Goal: Information Seeking & Learning: Learn about a topic

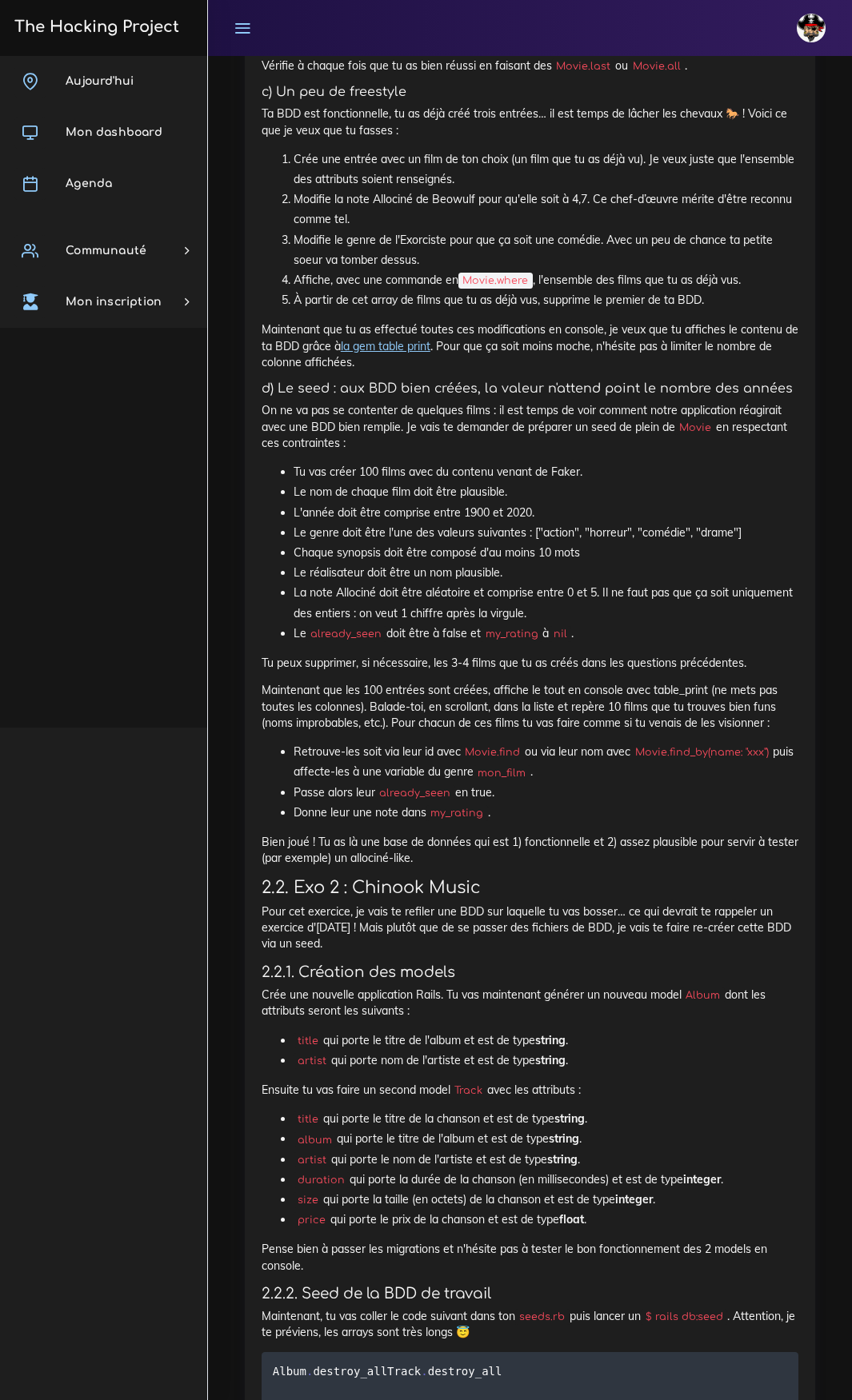
scroll to position [22141, 0]
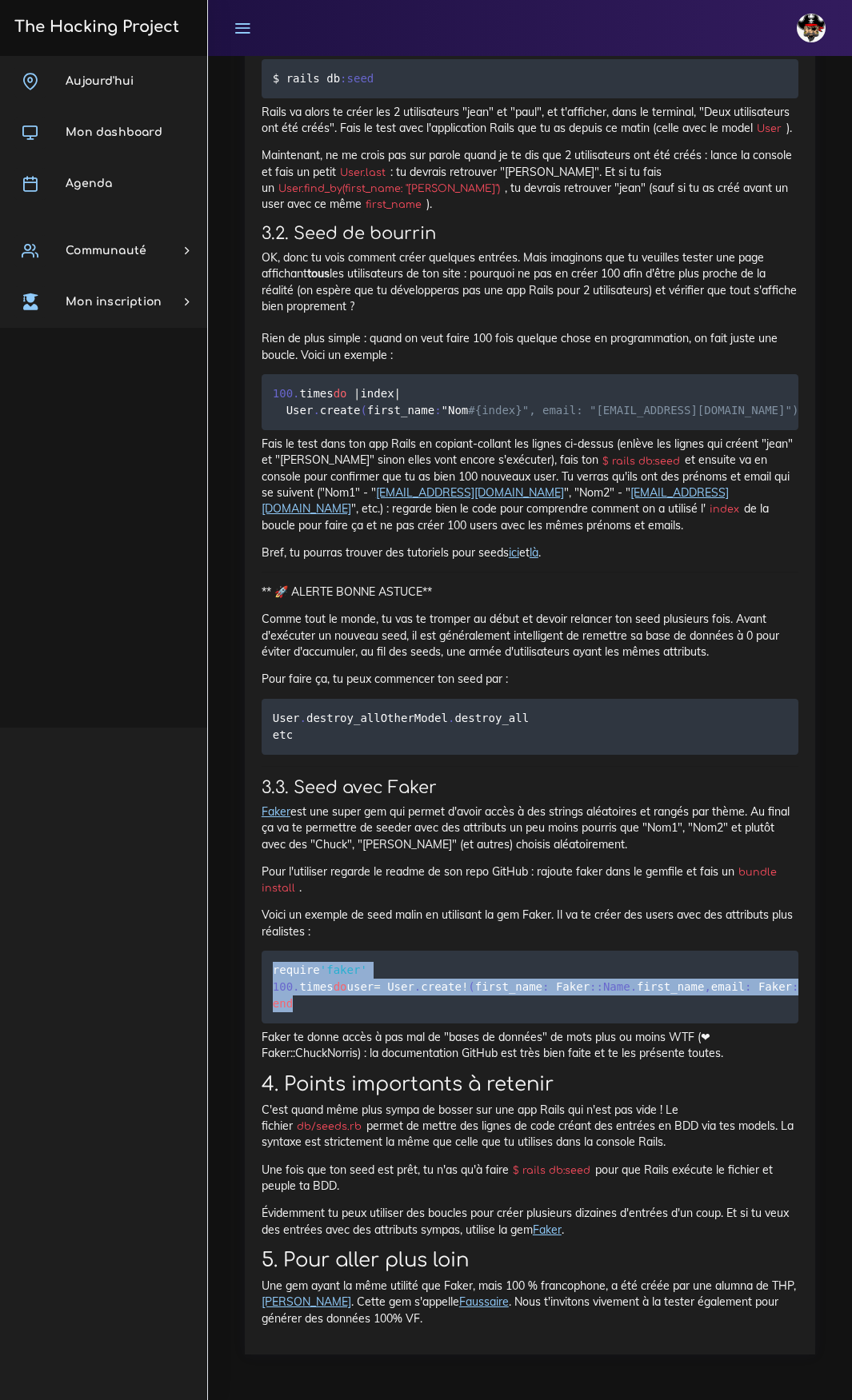
drag, startPoint x: 315, startPoint y: 989, endPoint x: 263, endPoint y: 924, distance: 83.2
click at [263, 727] on pre "require 'faker' 100 . times do user = User . create ! ( first_name : Faker : :N…" at bounding box center [529, 987] width 536 height 73
copy code "require 'faker' 100 . times do user = User . create ! ( first_name : Faker : :N…"
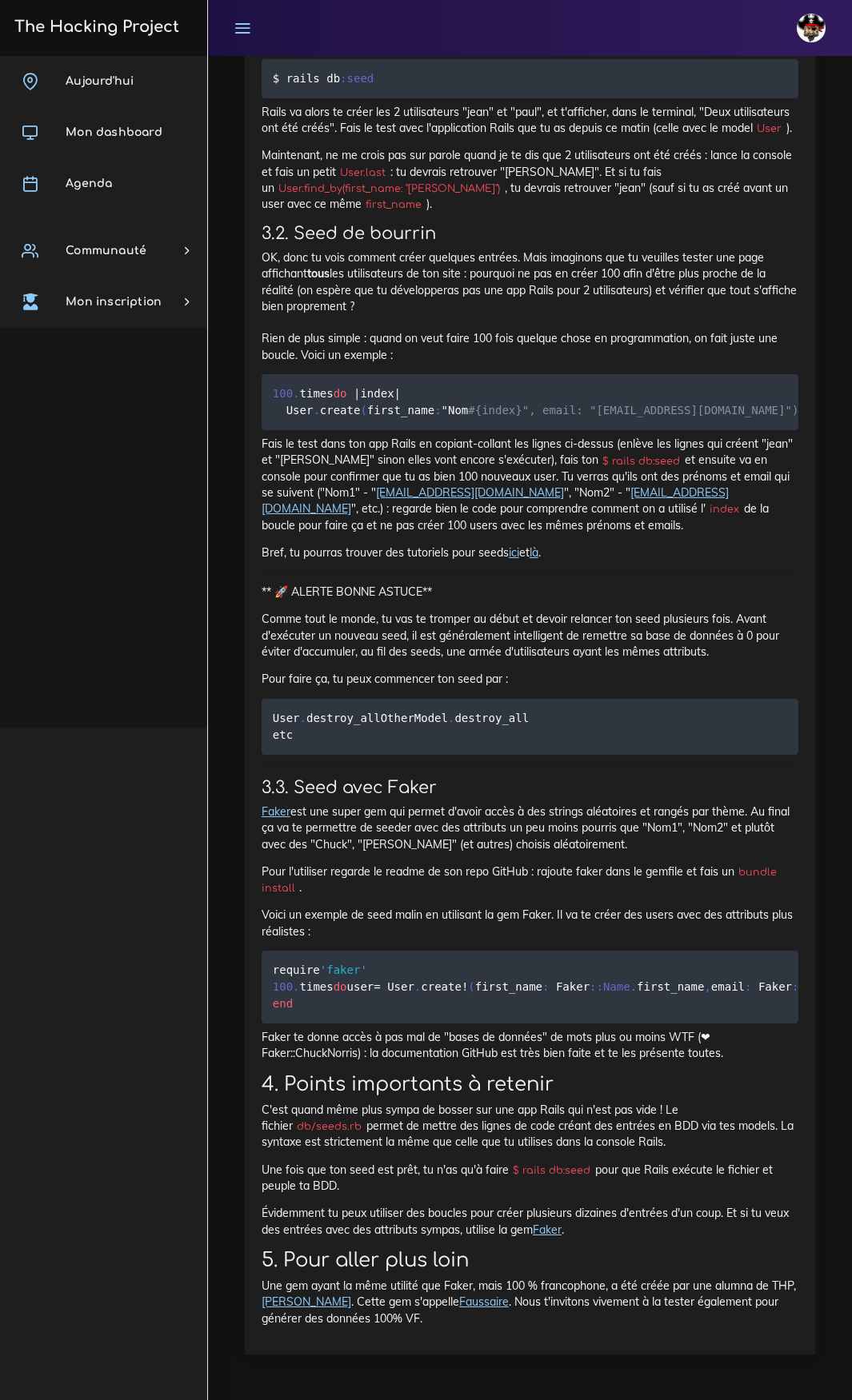
scroll to position [1849, 0]
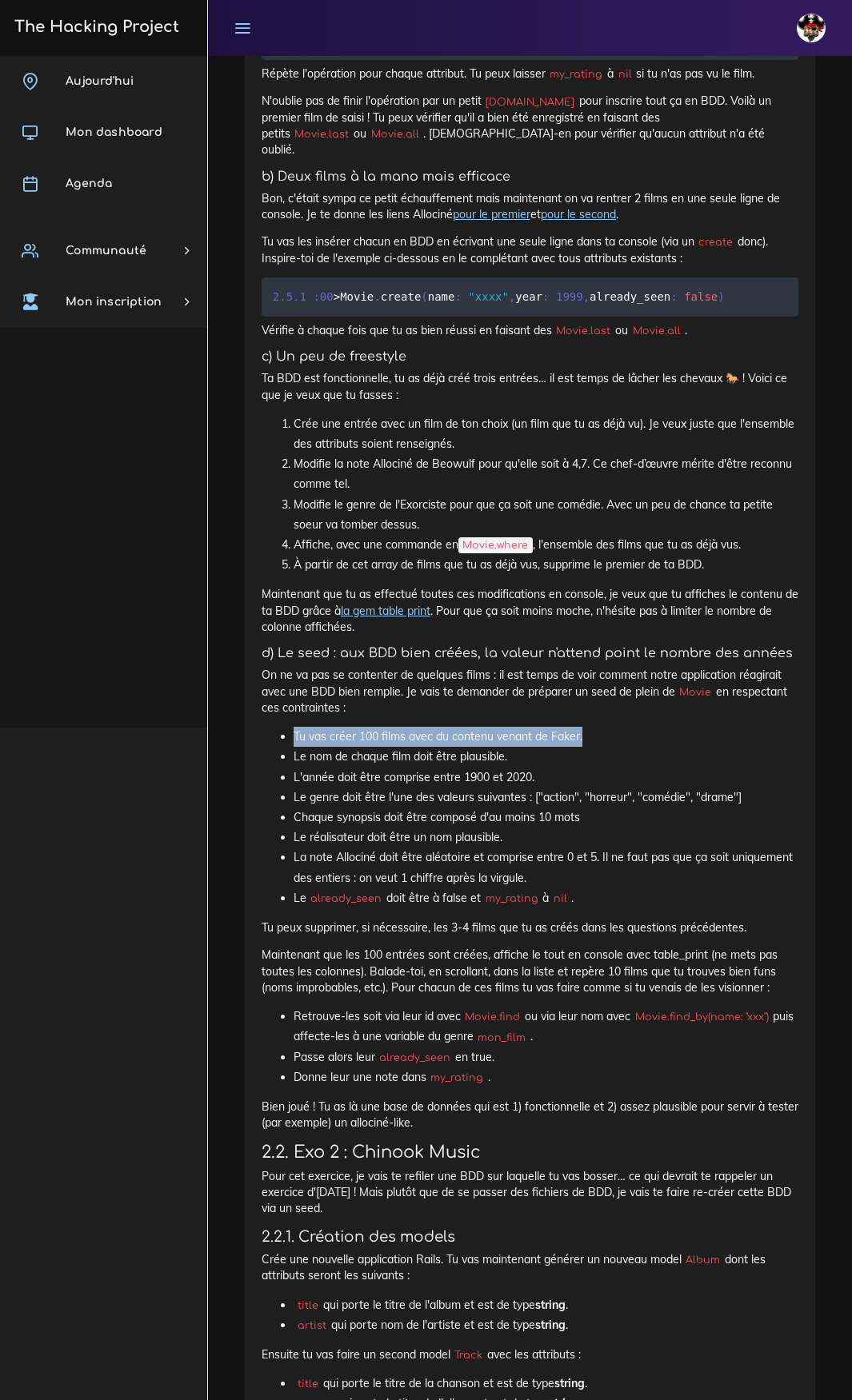
drag, startPoint x: 299, startPoint y: 698, endPoint x: 691, endPoint y: 685, distance: 392.2
click at [691, 685] on div "Des app Rails avec BDD et Model Il est temps pour toi de mettre en pratique tes…" at bounding box center [529, 781] width 536 height 3195
copy li "Tu vas créer 100 films avec du contenu venant de Faker."
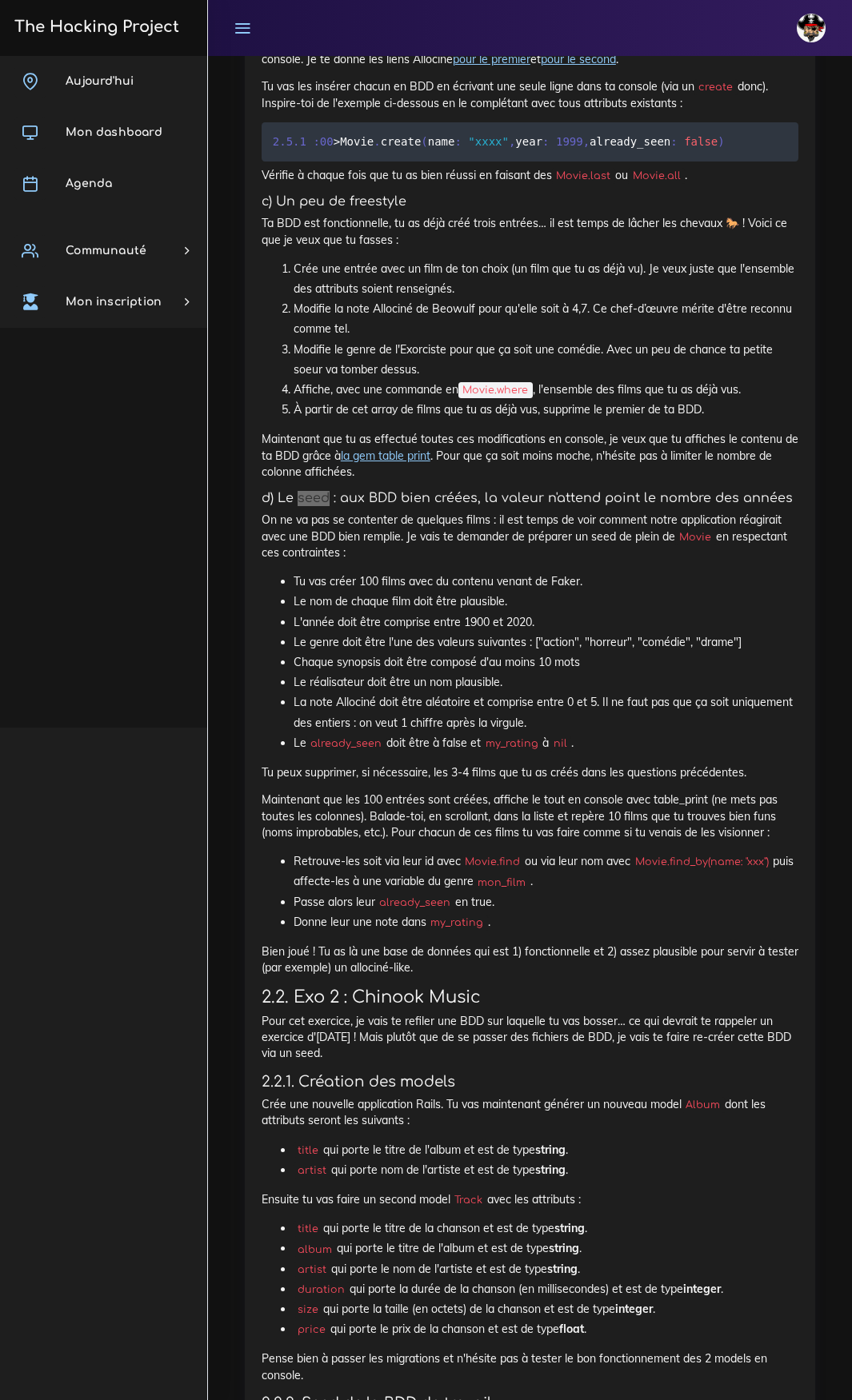
scroll to position [2006, 0]
drag, startPoint x: 540, startPoint y: 352, endPoint x: 615, endPoint y: 351, distance: 75.0
click at [615, 379] on li "Affiche, avec une commande en Movie.where , l'ensemble des films que tu as déjà…" at bounding box center [546, 388] width 505 height 20
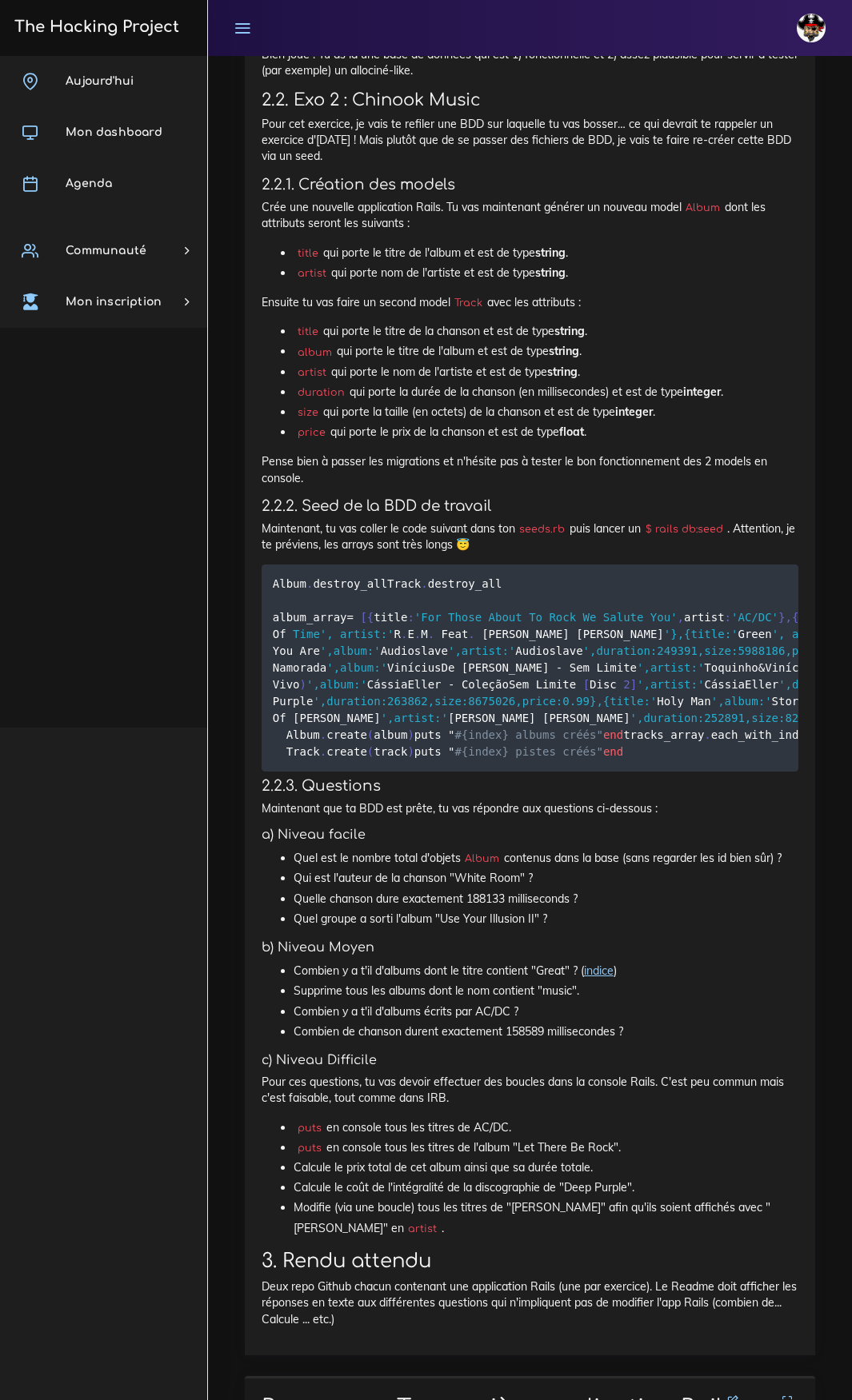
scroll to position [2805, 0]
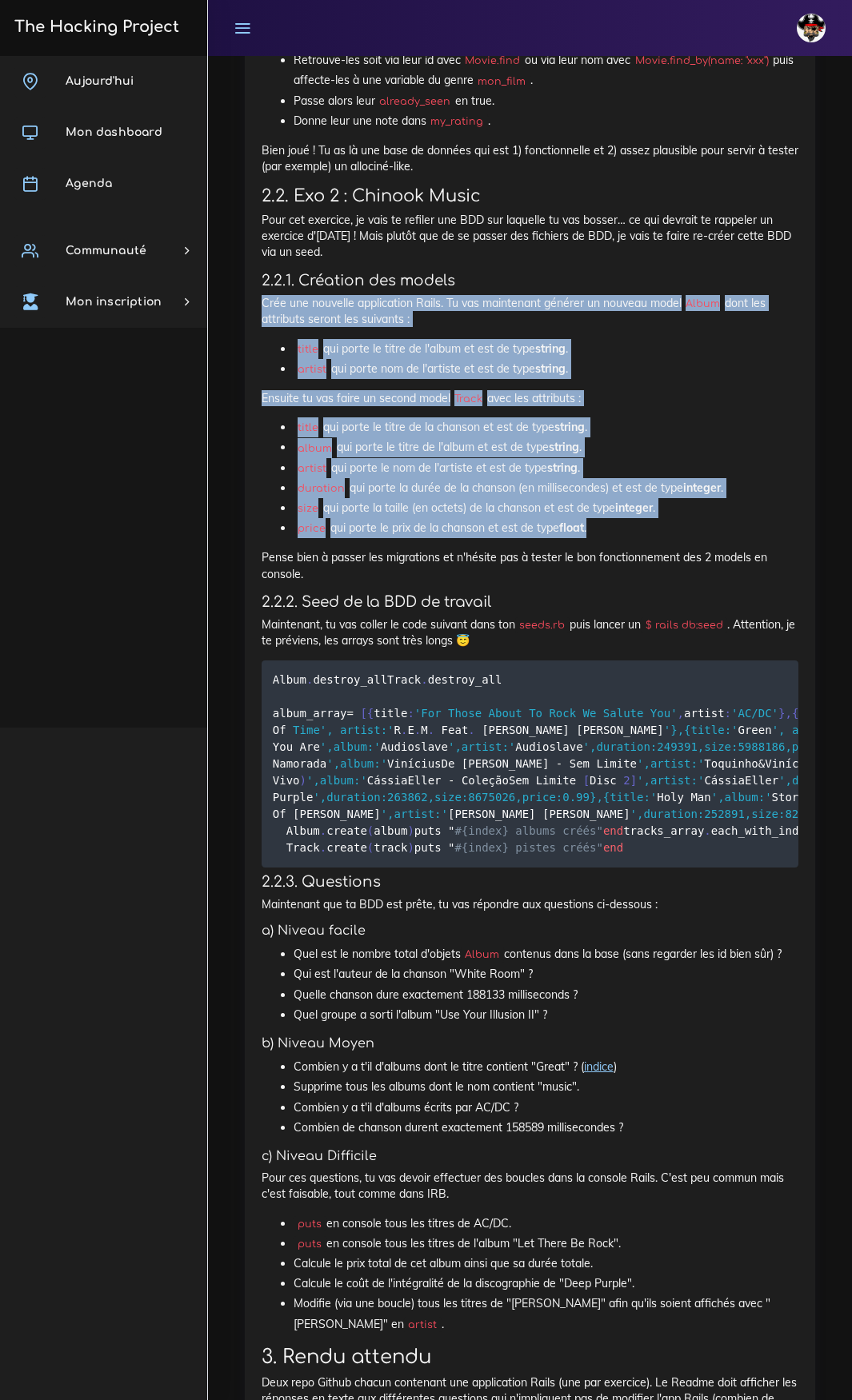
drag, startPoint x: 264, startPoint y: 259, endPoint x: 710, endPoint y: 492, distance: 503.2
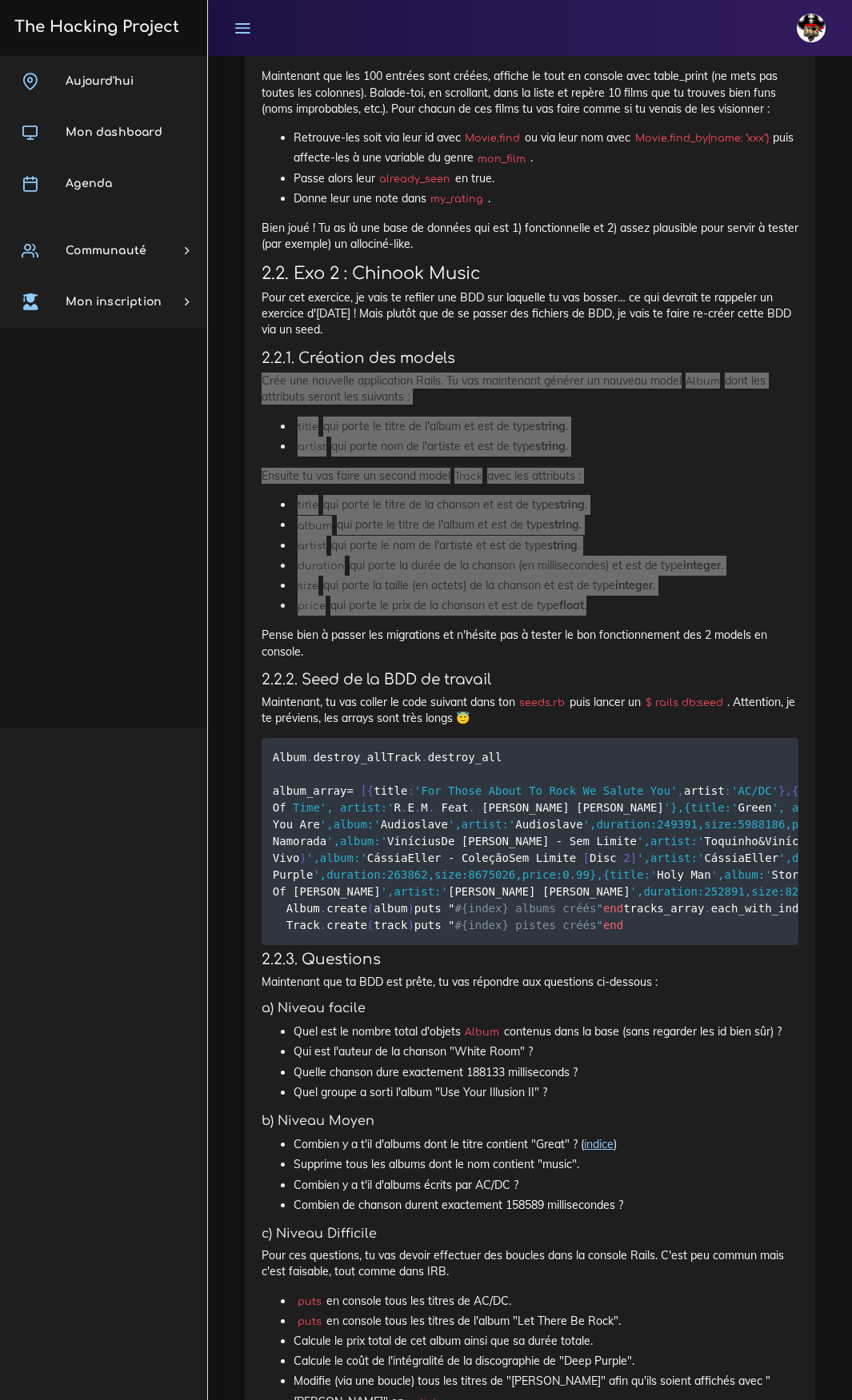
scroll to position [2725, 0]
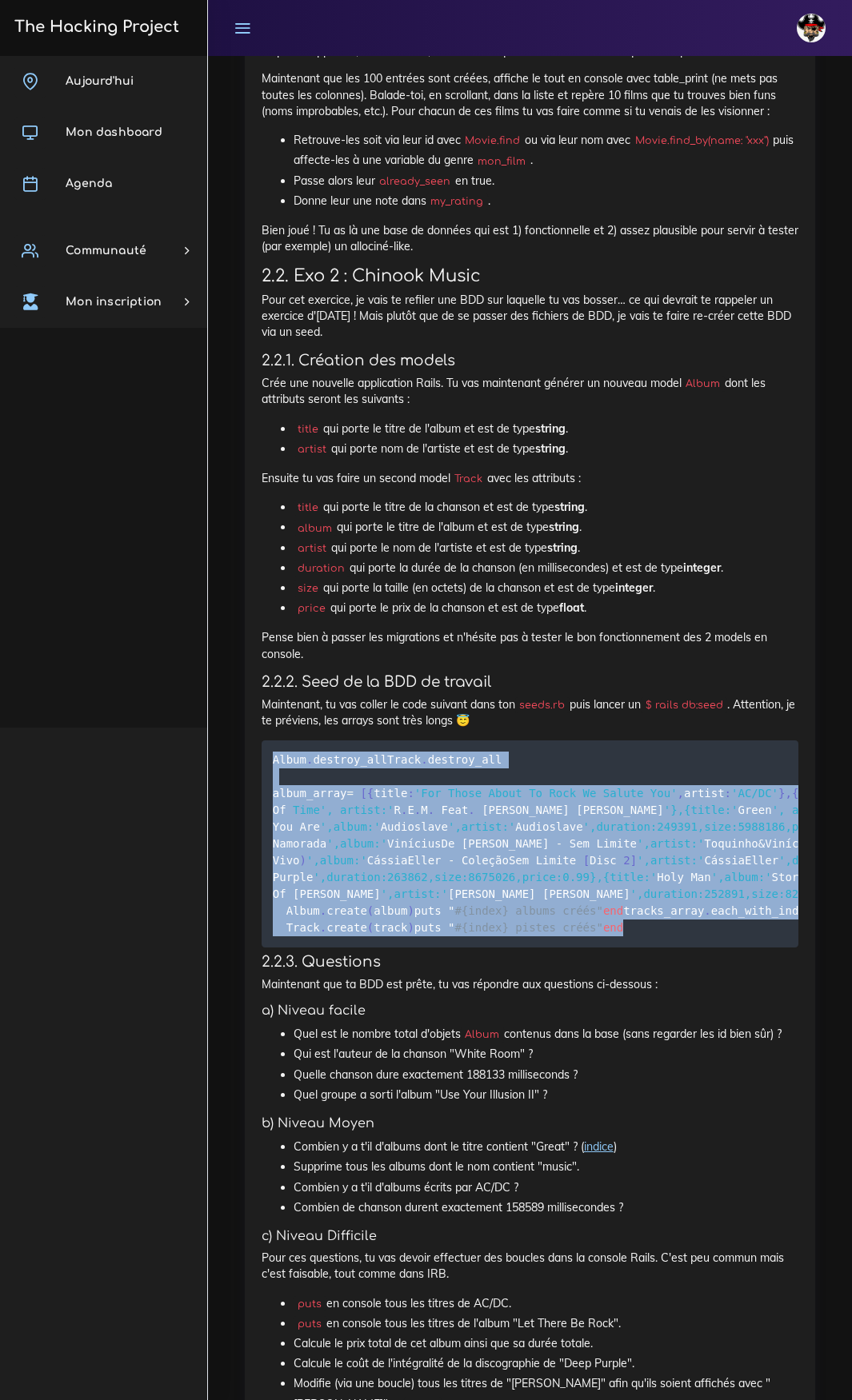
drag, startPoint x: 308, startPoint y: 1089, endPoint x: 246, endPoint y: 710, distance: 384.0
click at [303, 727] on pre "Album . destroy_all Track . destroy_all album_array = [ { title : 'For Those Ab…" at bounding box center [529, 844] width 536 height 207
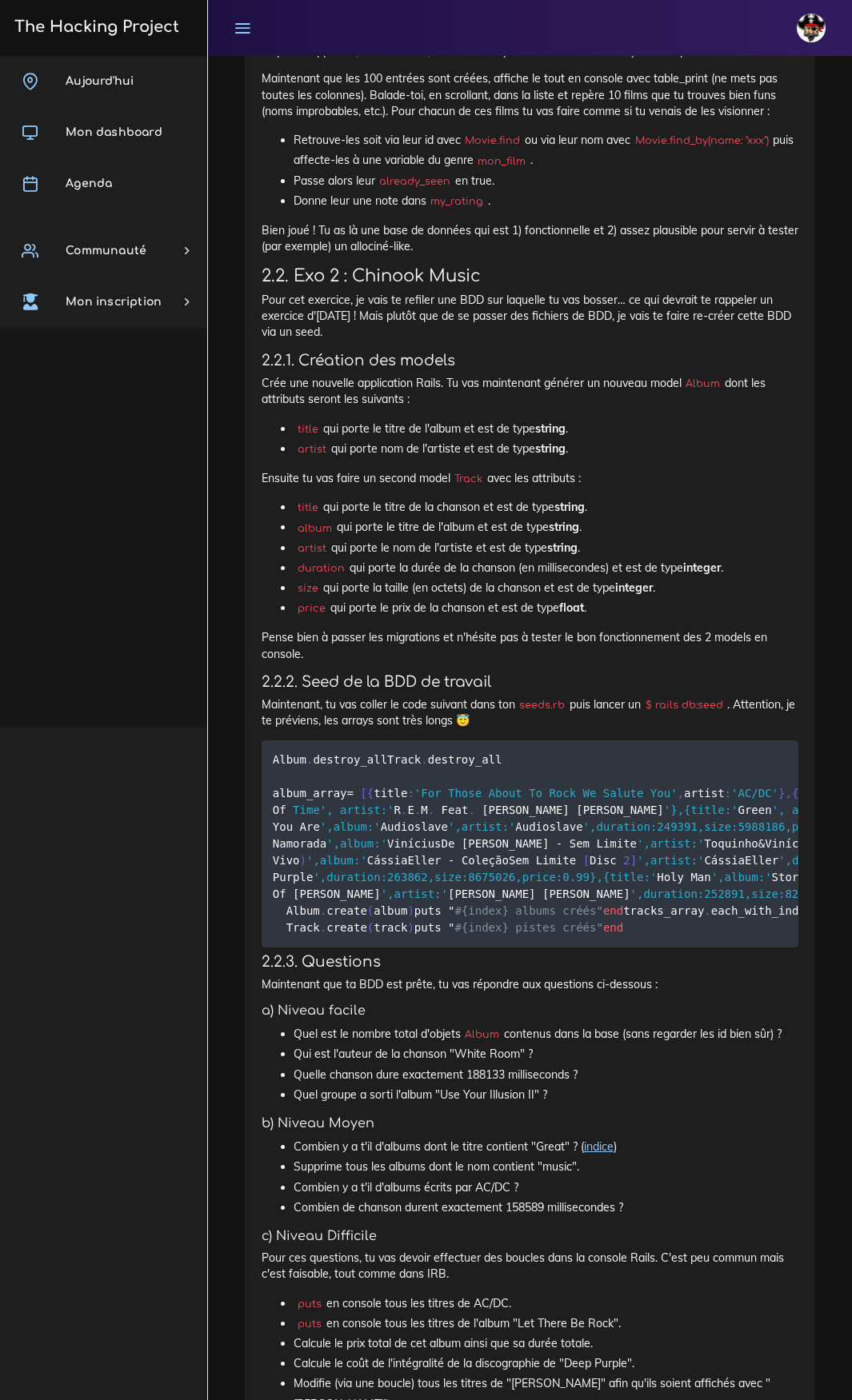
click at [299, 727] on pre "Album . destroy_all Track . destroy_all album_array = [ { title : 'For Those Ab…" at bounding box center [529, 844] width 536 height 207
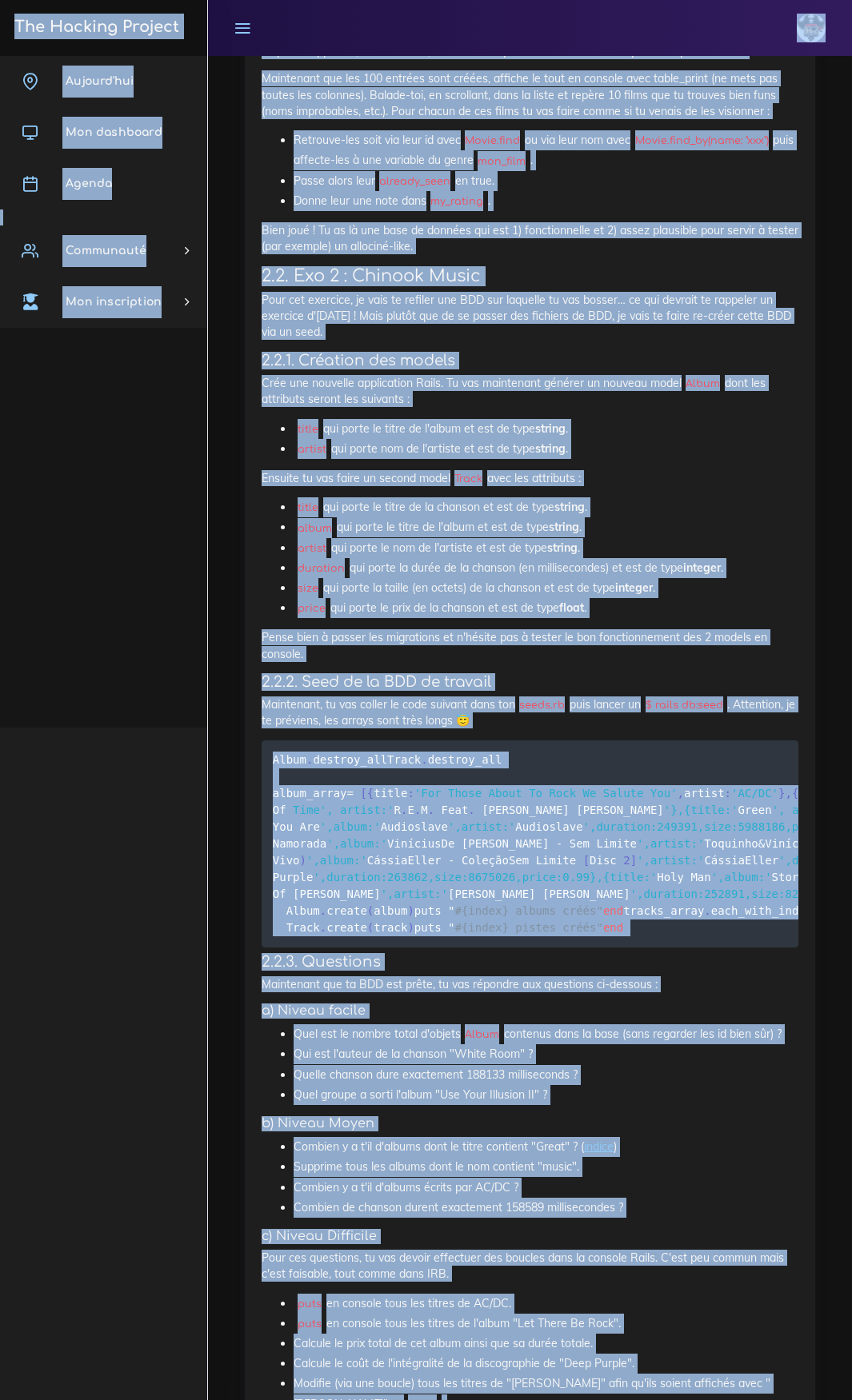
click at [299, 727] on pre "Album . destroy_all Track . destroy_all album_array = [ { title : 'For Those Ab…" at bounding box center [529, 844] width 536 height 207
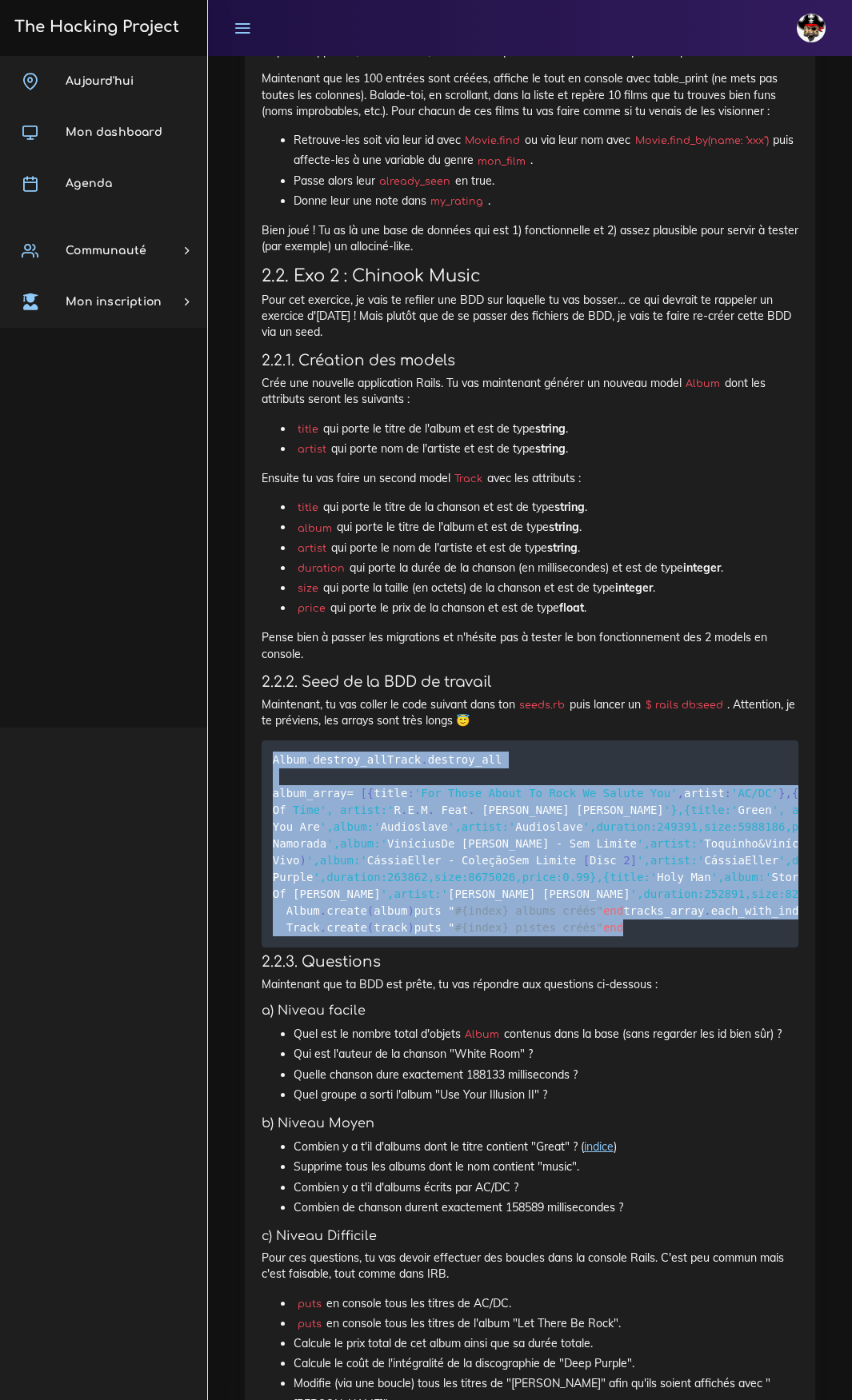
drag, startPoint x: 306, startPoint y: 1093, endPoint x: 256, endPoint y: 696, distance: 400.1
copy code "Album . destroy_all Track . destroy_all album_array = [ { title : 'For Those Ab…"
click at [331, 727] on pre "Album . destroy_all Track . destroy_all album_array = [ { title : 'For Those Ab…" at bounding box center [529, 844] width 536 height 207
drag, startPoint x: 306, startPoint y: 1096, endPoint x: 241, endPoint y: 709, distance: 392.4
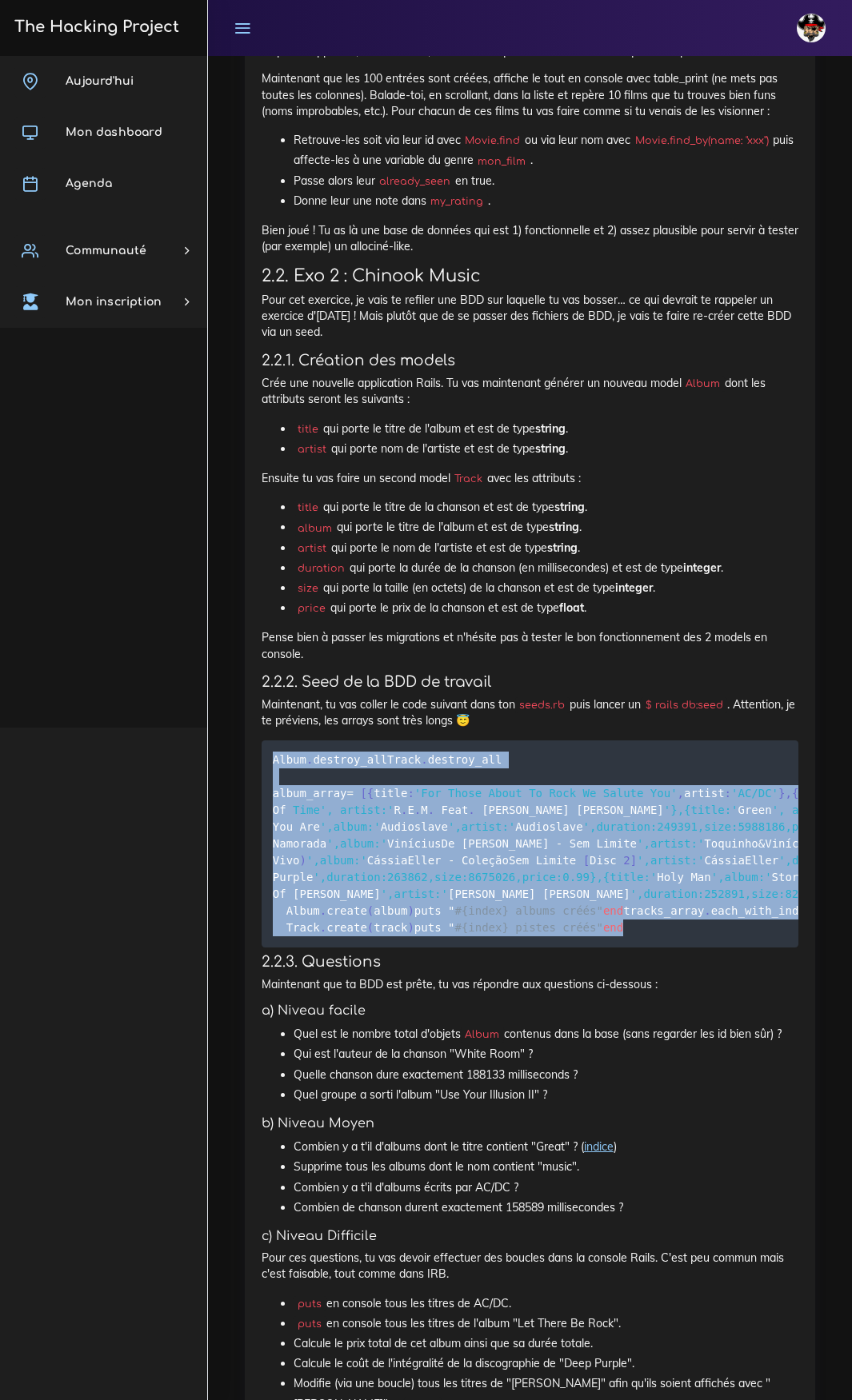
copy code "Album . destroy_all Track . destroy_all album_array = [ { title : 'For Those Ab…"
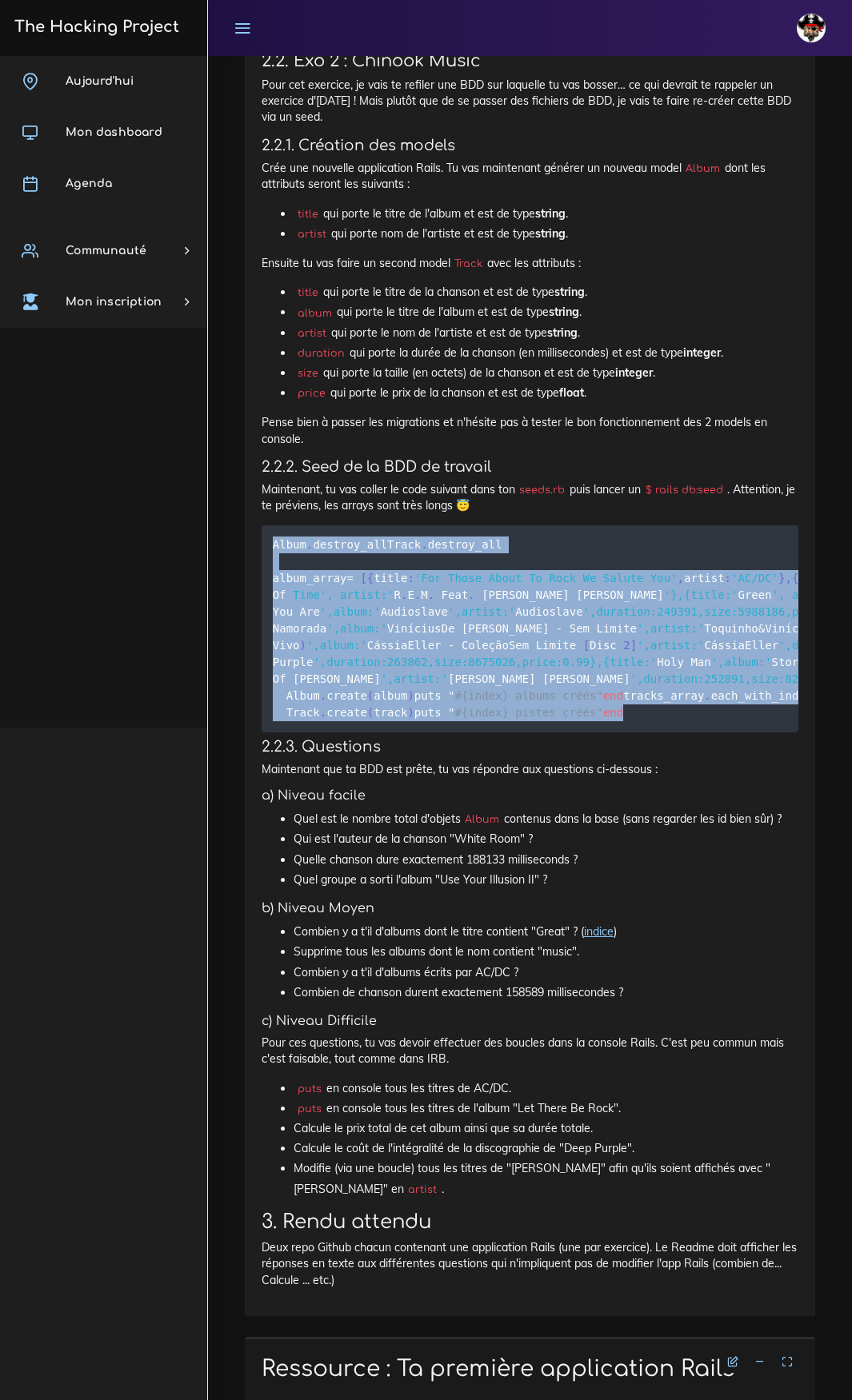
scroll to position [2966, 0]
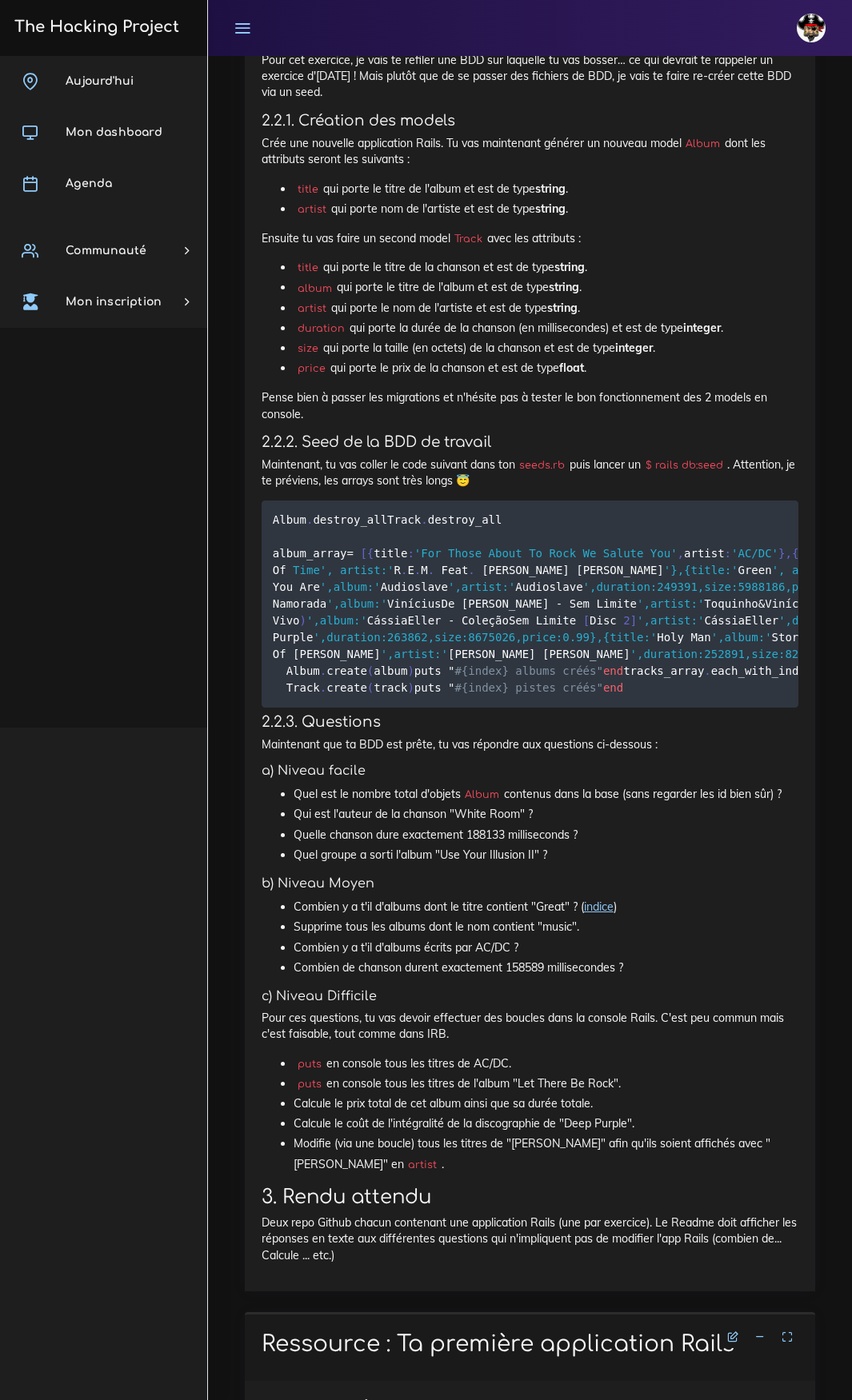
click at [705, 727] on h5 "a) Niveau facile" at bounding box center [529, 771] width 536 height 15
drag, startPoint x: 469, startPoint y: 1010, endPoint x: 505, endPoint y: 1013, distance: 36.1
click at [505, 727] on li "Quelle chanson dure exactement 188133 milliseconds ?" at bounding box center [546, 835] width 505 height 20
click at [454, 678] on span "#{index} albums créés"" at bounding box center [528, 671] width 148 height 13
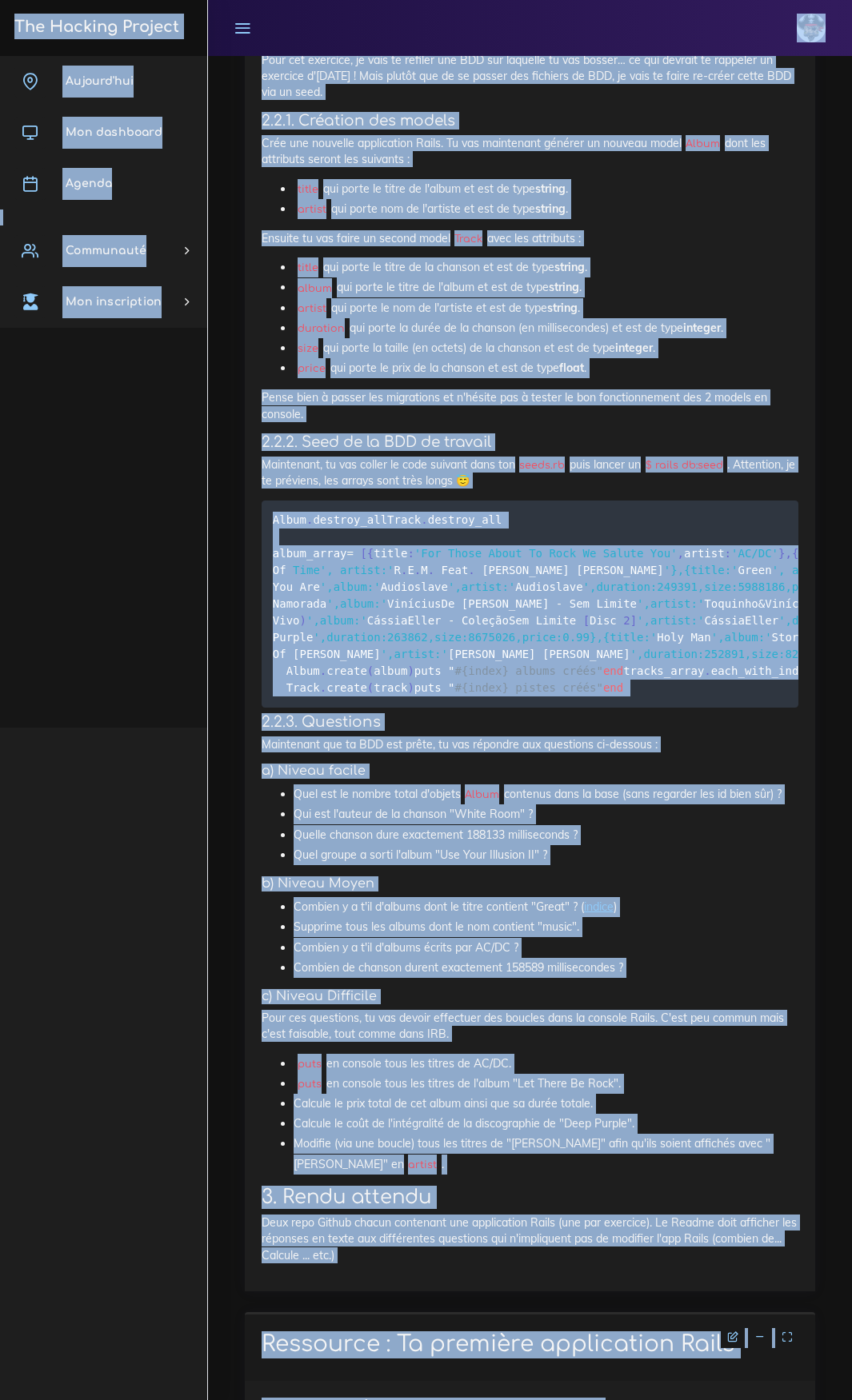
click at [428, 643] on span "',duration:263862,size:8675026,price:0.99},{title:'" at bounding box center [485, 637] width 344 height 13
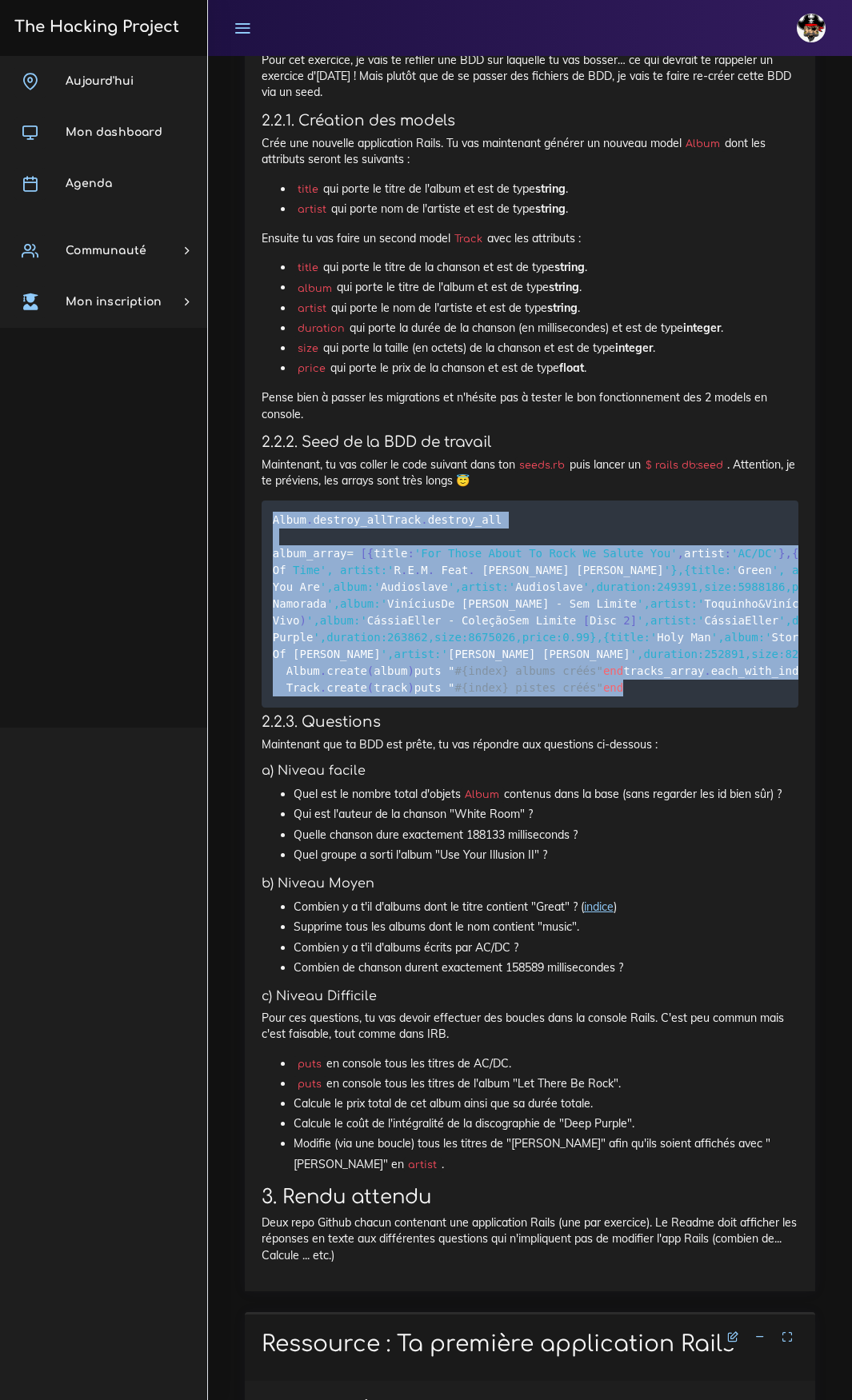
drag, startPoint x: 326, startPoint y: 849, endPoint x: 235, endPoint y: 461, distance: 398.5
copy code "Album . destroy_all Track . destroy_all album_array = [ { title : 'For Those Ab…"
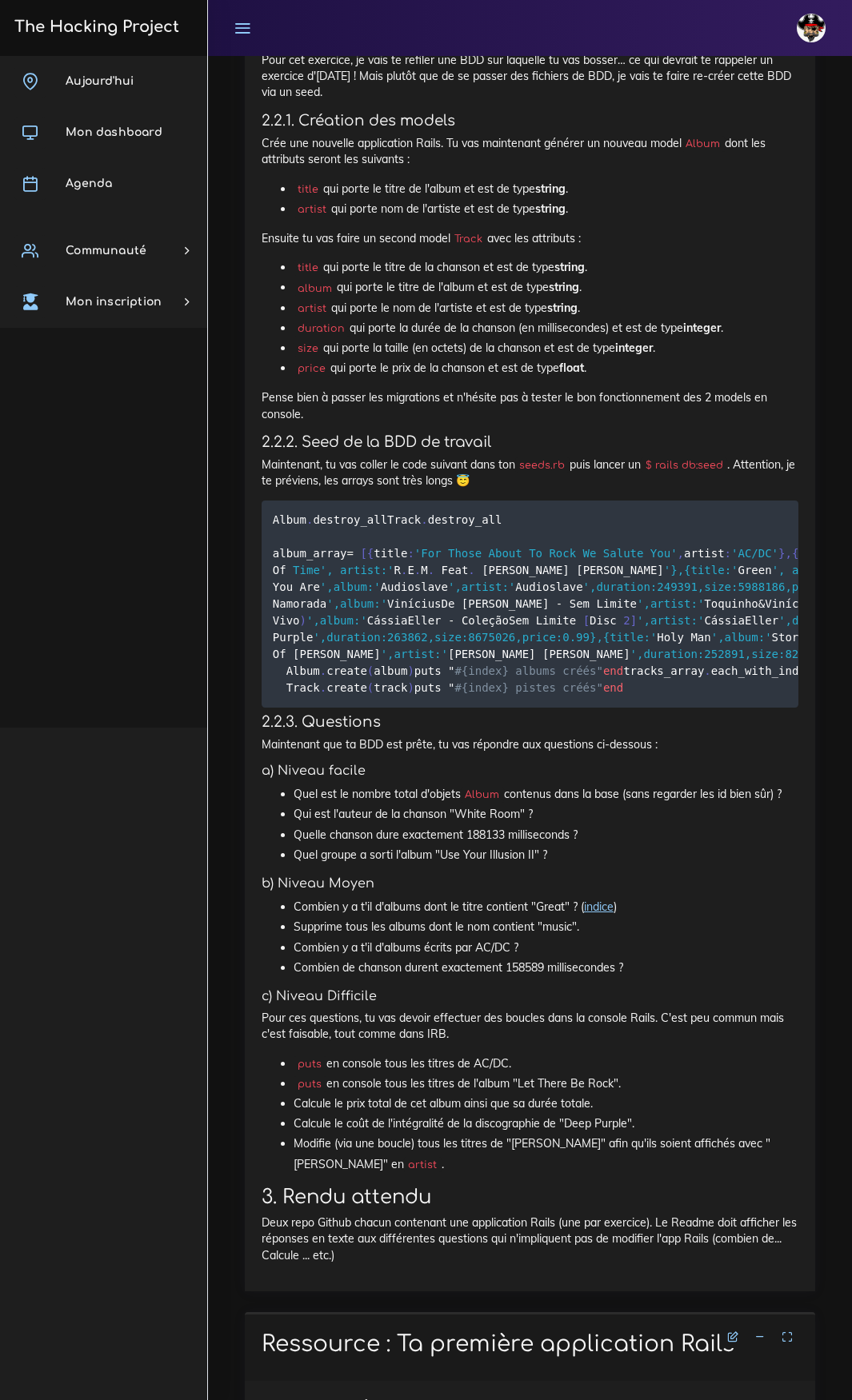
click at [678, 727] on li "Supprime tous les albums dont le nom contient "music"." at bounding box center [546, 927] width 505 height 20
drag, startPoint x: 578, startPoint y: 1082, endPoint x: 295, endPoint y: 1082, distance: 283.0
click at [295, 727] on li "Combien y a t'il d'albums dont le titre contient "Great" ? ( indice )" at bounding box center [546, 907] width 505 height 20
copy li "Combien y a t'il d'albums dont le titre contient "Great" ?"
drag, startPoint x: 505, startPoint y: 1142, endPoint x: 543, endPoint y: 1141, distance: 38.0
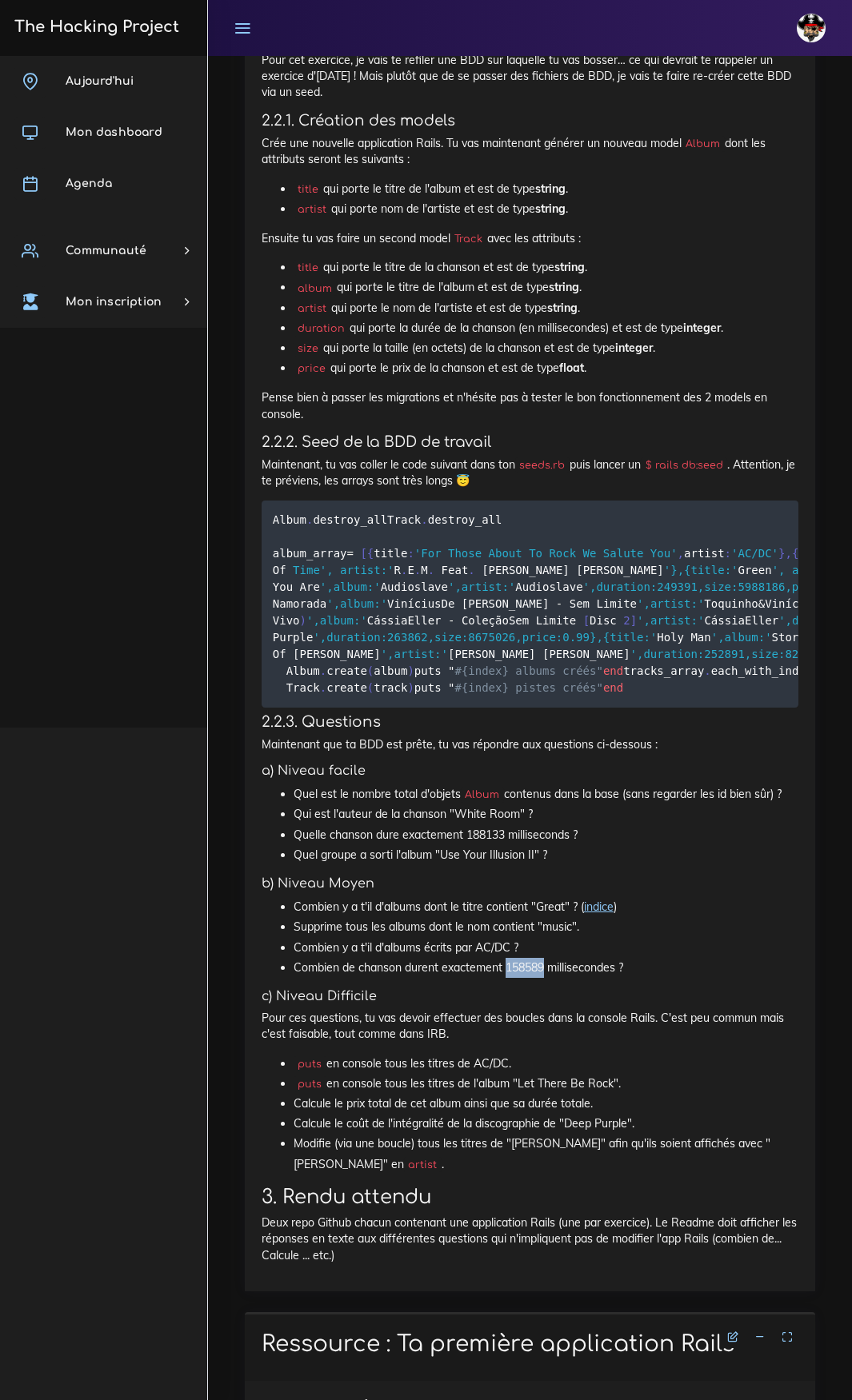
click at [543, 727] on li "Combien de chanson durent exactement 158589 millisecondes ?" at bounding box center [546, 968] width 505 height 20
copy li "158589"
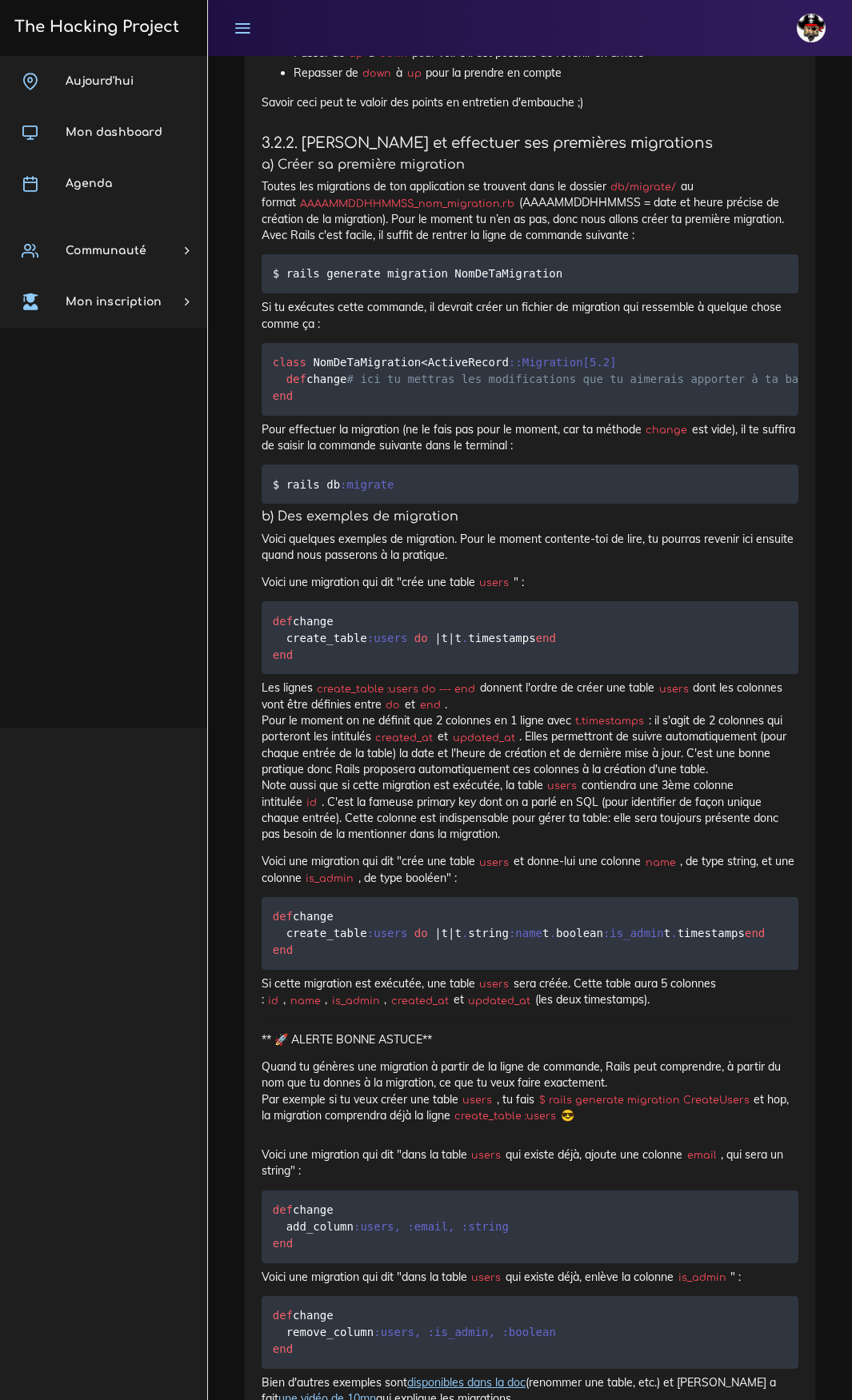
scroll to position [11763, 0]
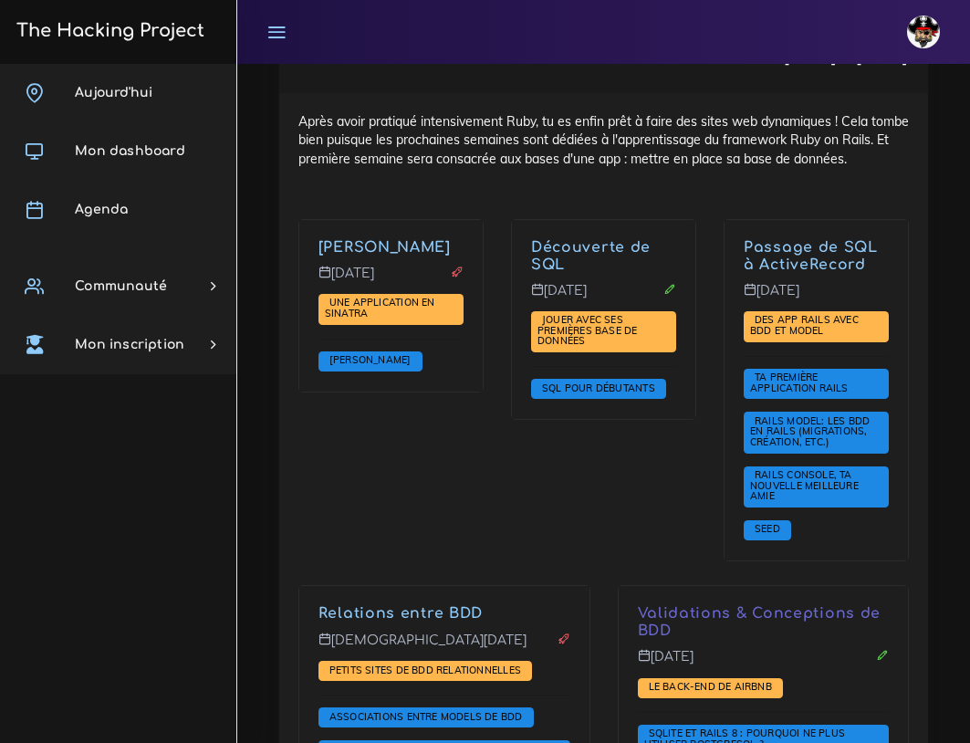
scroll to position [4196, 0]
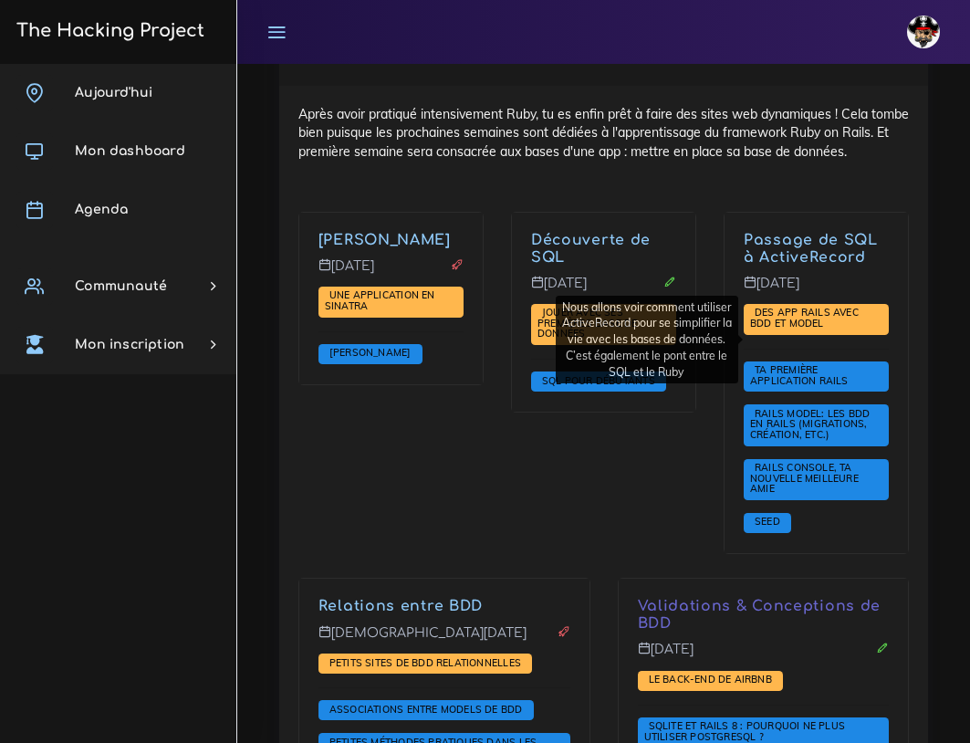
click at [828, 265] on link "Passage de SQL à ActiveRecord" at bounding box center [811, 249] width 134 height 34
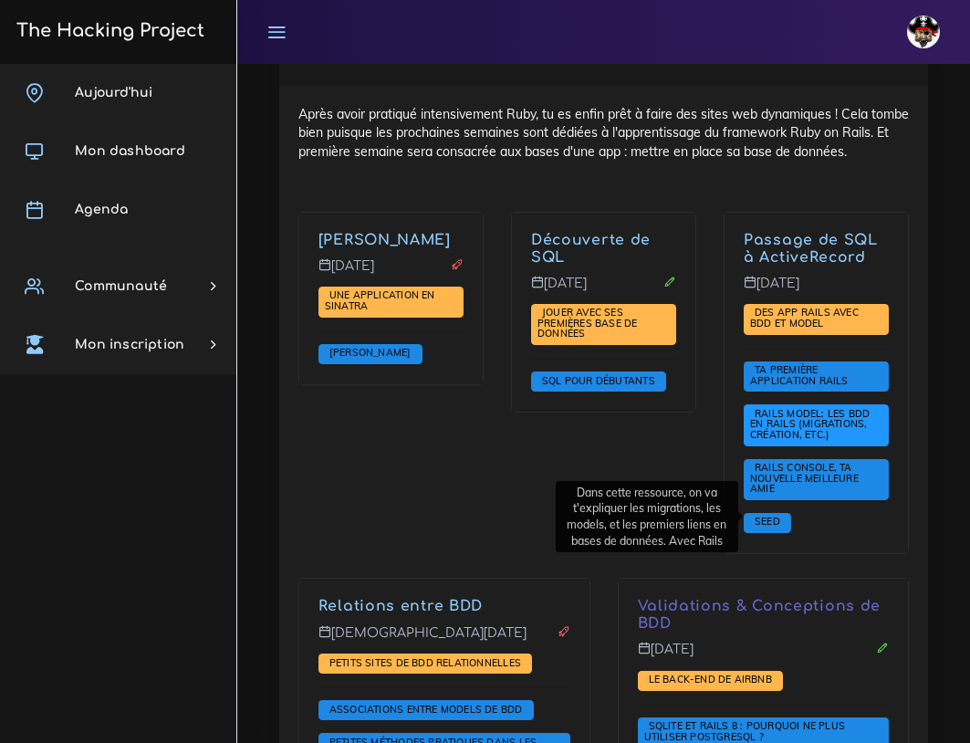
click at [832, 441] on span "Rails Model: les BDD en Rails (migrations, création, etc.)" at bounding box center [810, 424] width 120 height 34
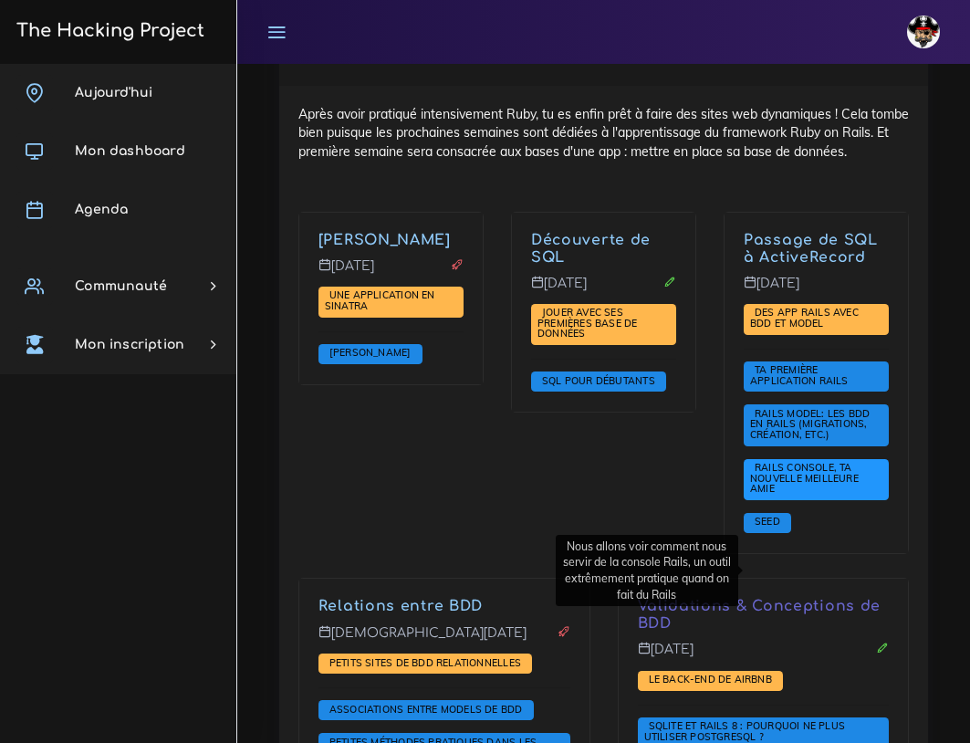
click at [787, 500] on span "Rails Console, ta nouvelle meilleure amie" at bounding box center [816, 479] width 145 height 41
click at [771, 494] on span "Rails Console, ta nouvelle meilleure amie" at bounding box center [804, 478] width 109 height 34
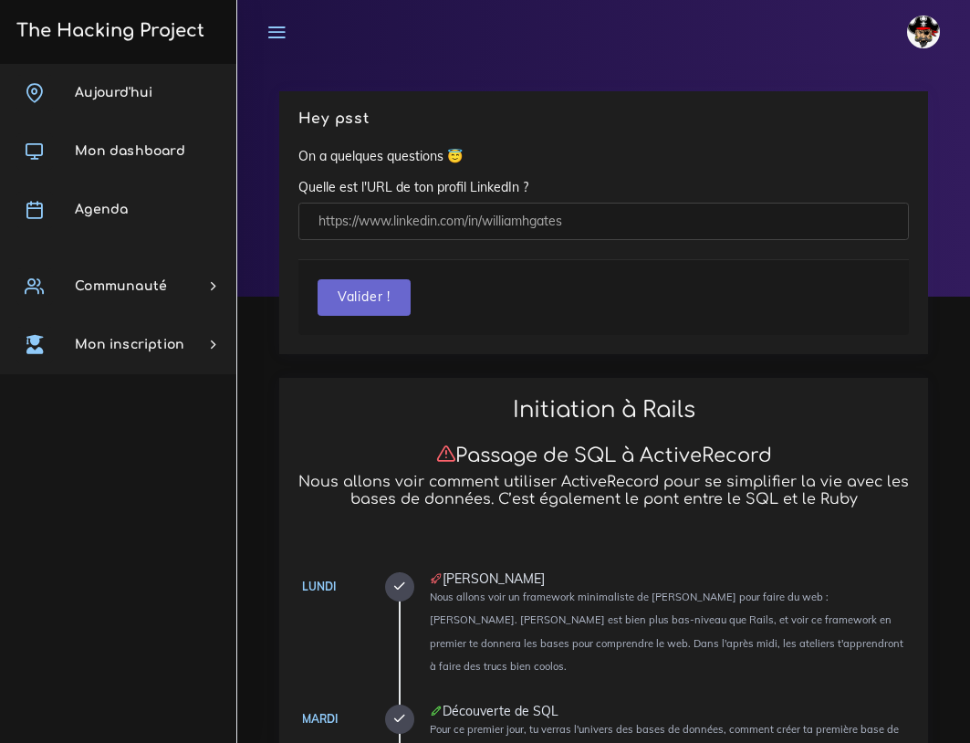
scroll to position [91, 0]
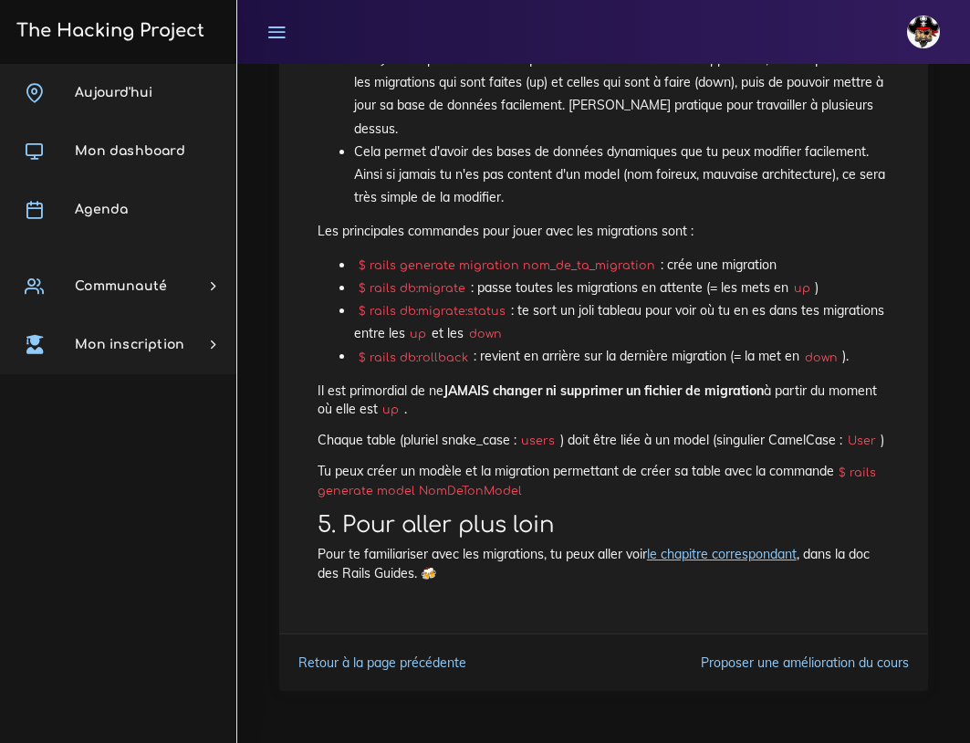
scroll to position [9196, 0]
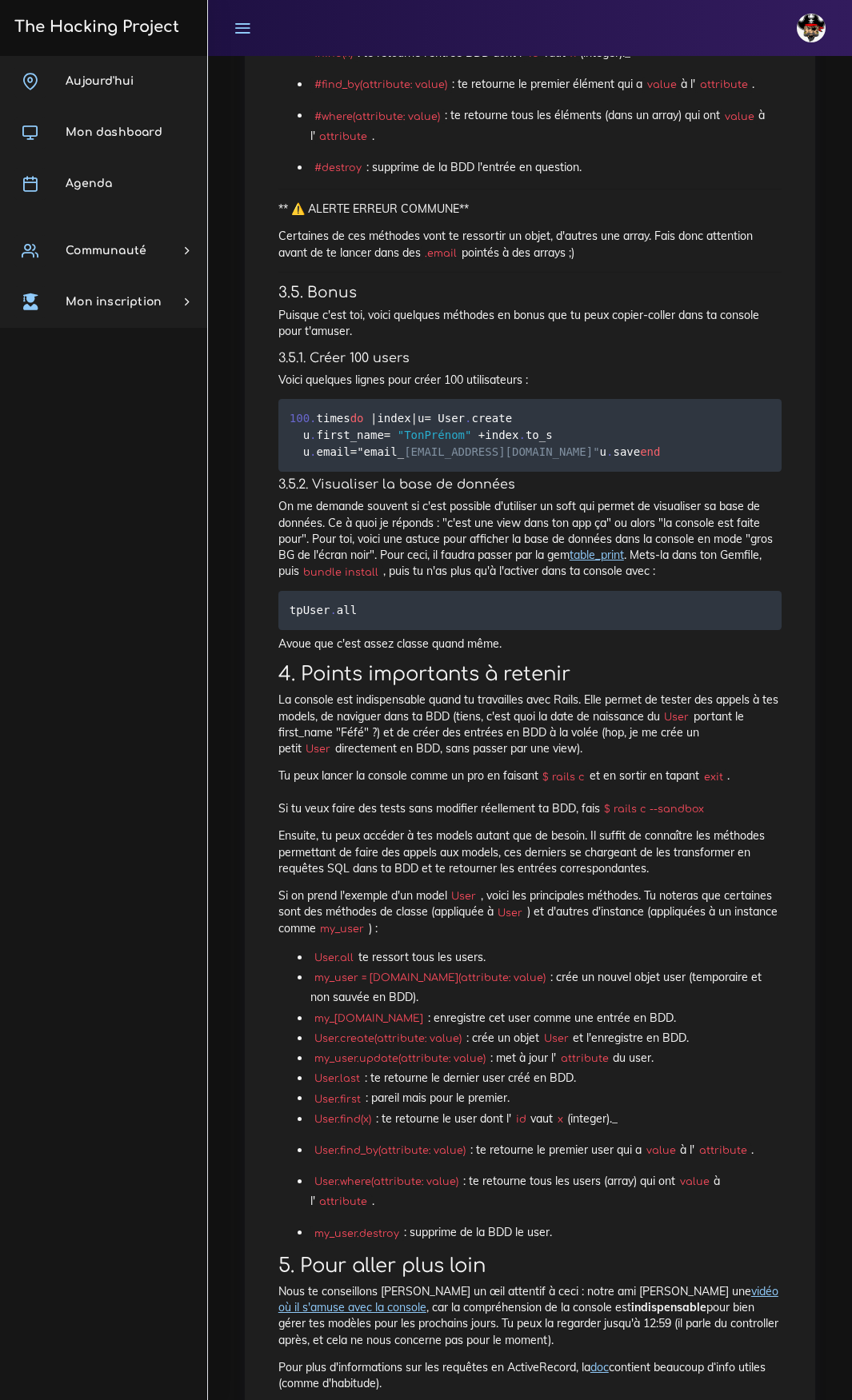
scroll to position [2524, 0]
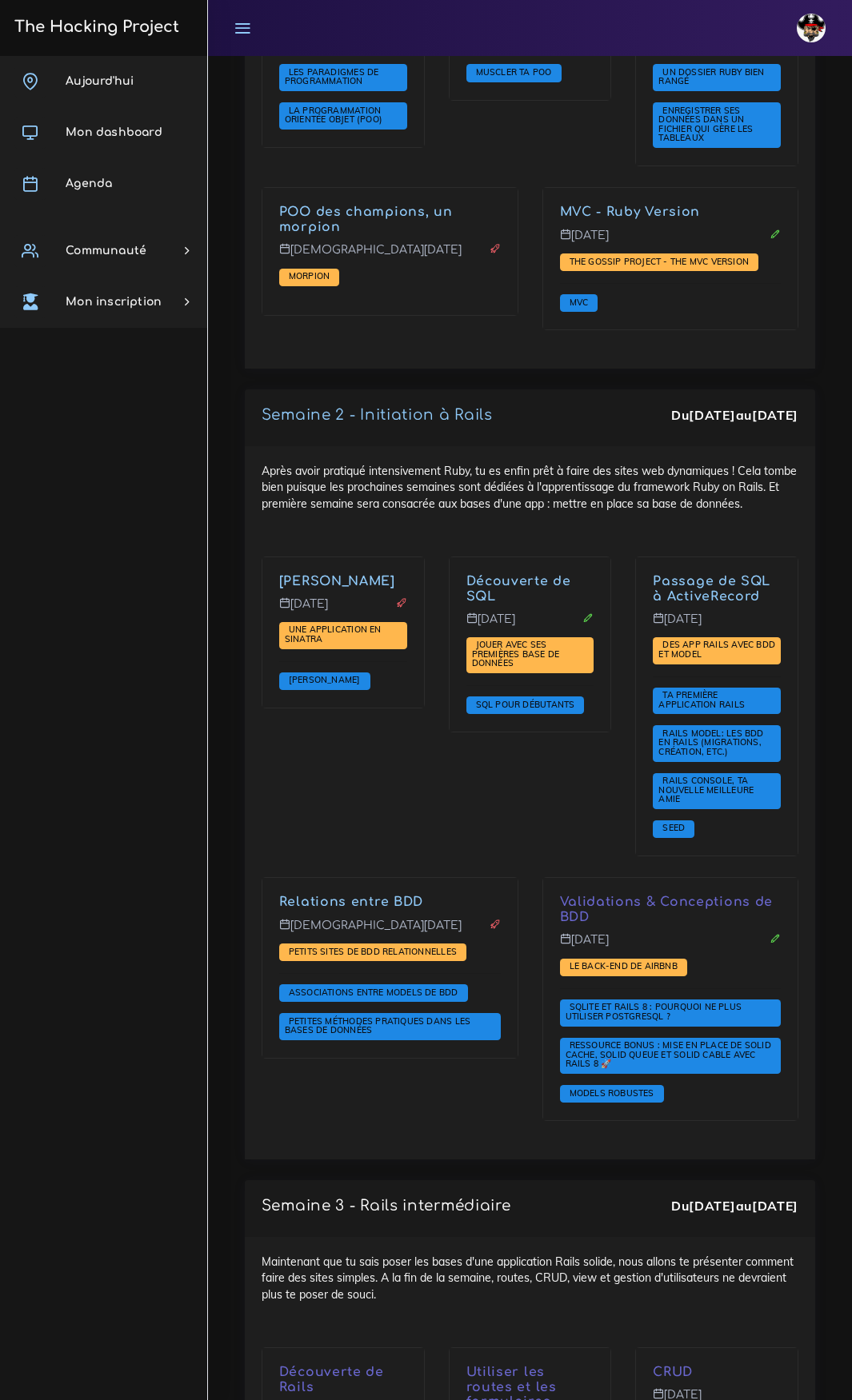
scroll to position [3279, 0]
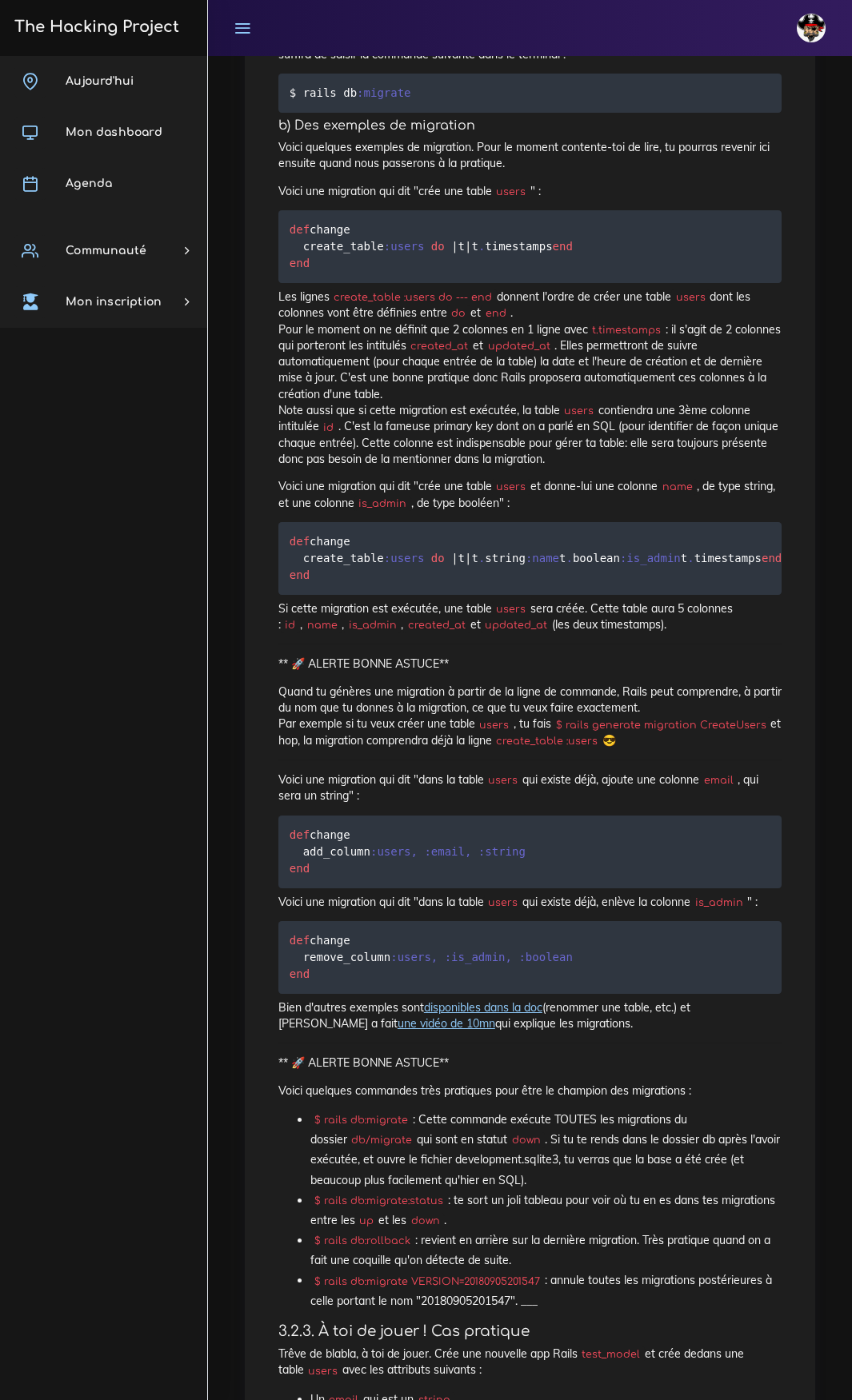
scroll to position [3508, 0]
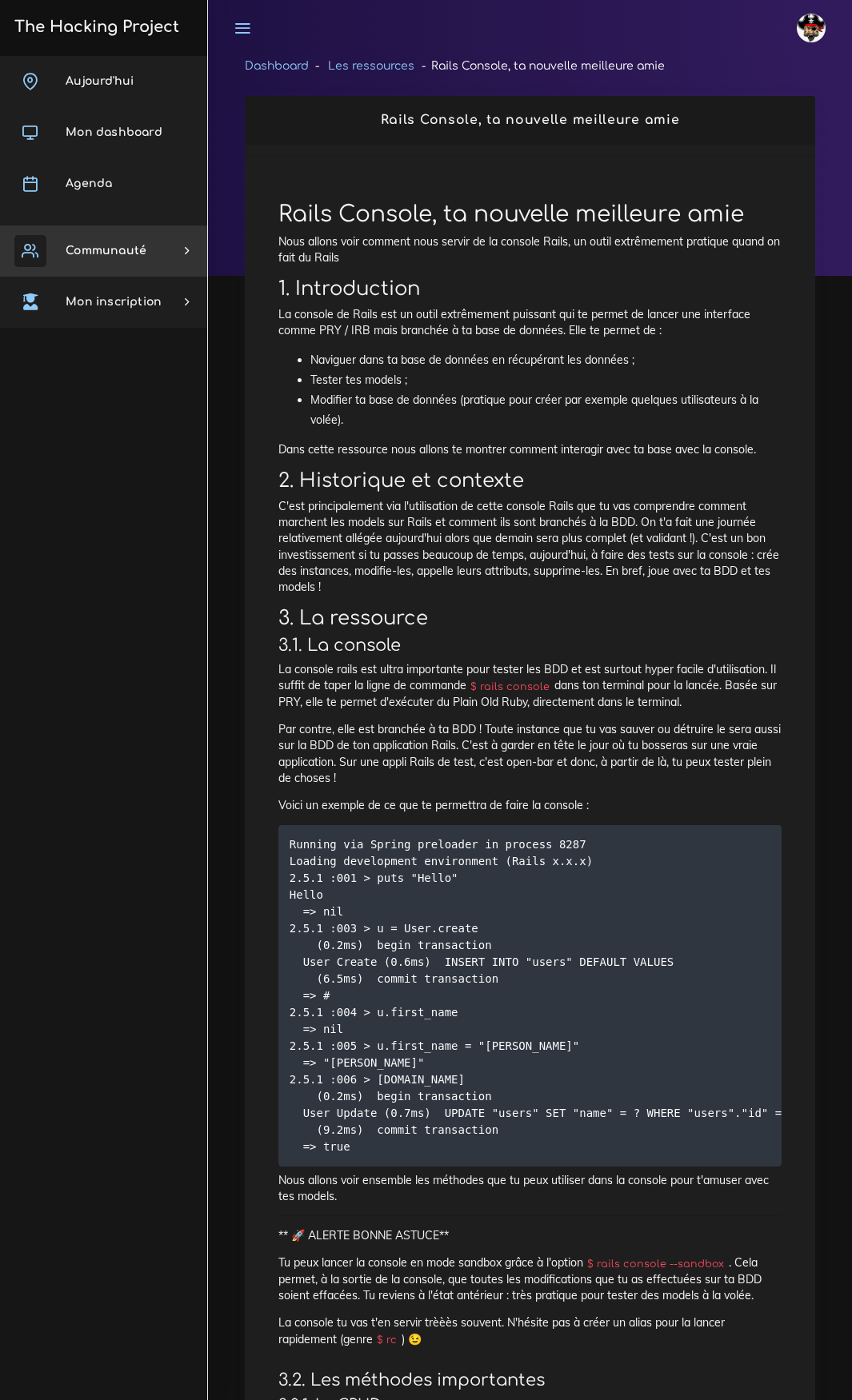
scroll to position [2524, 0]
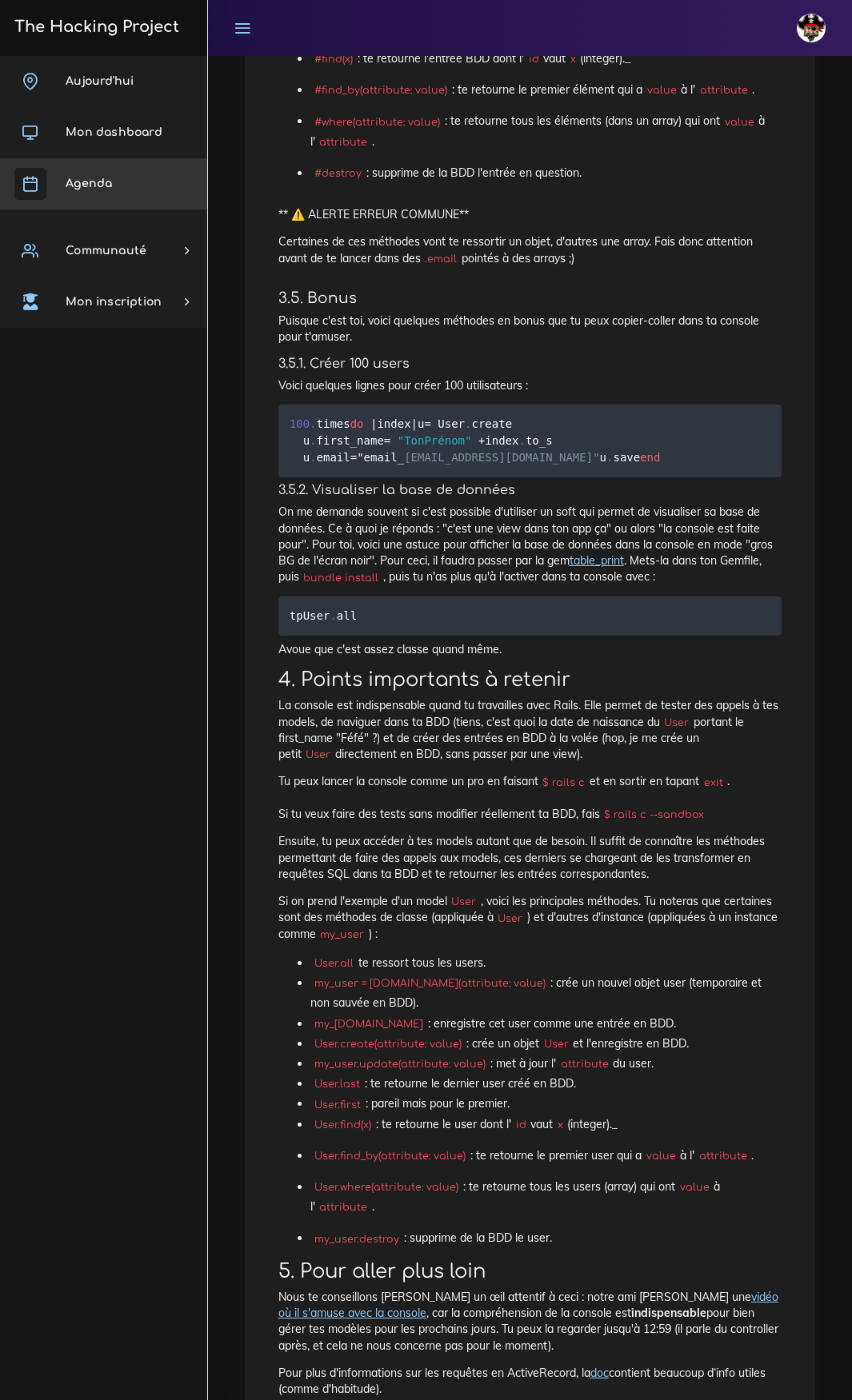
click at [75, 178] on span "Agenda" at bounding box center [89, 184] width 46 height 12
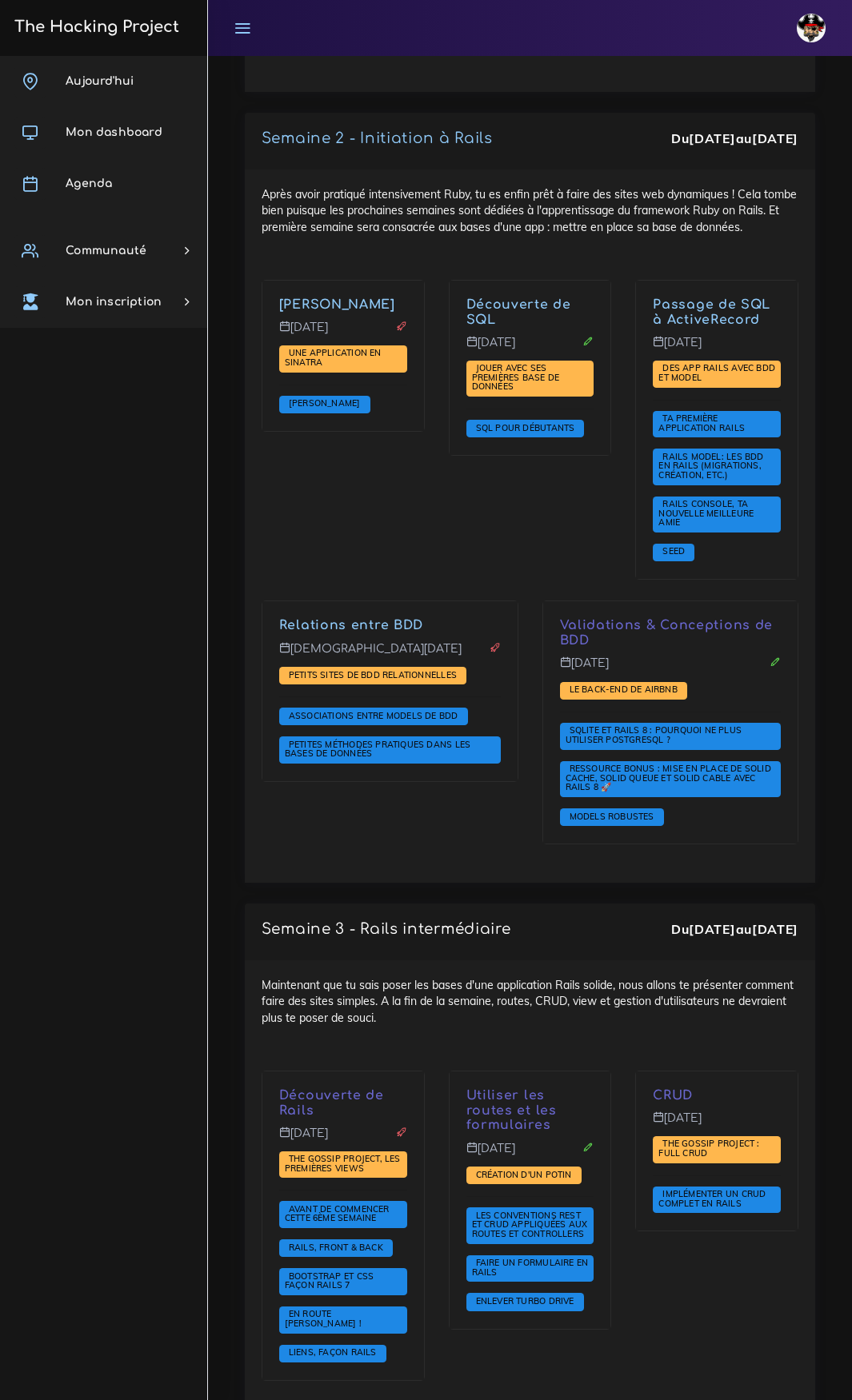
scroll to position [3599, 0]
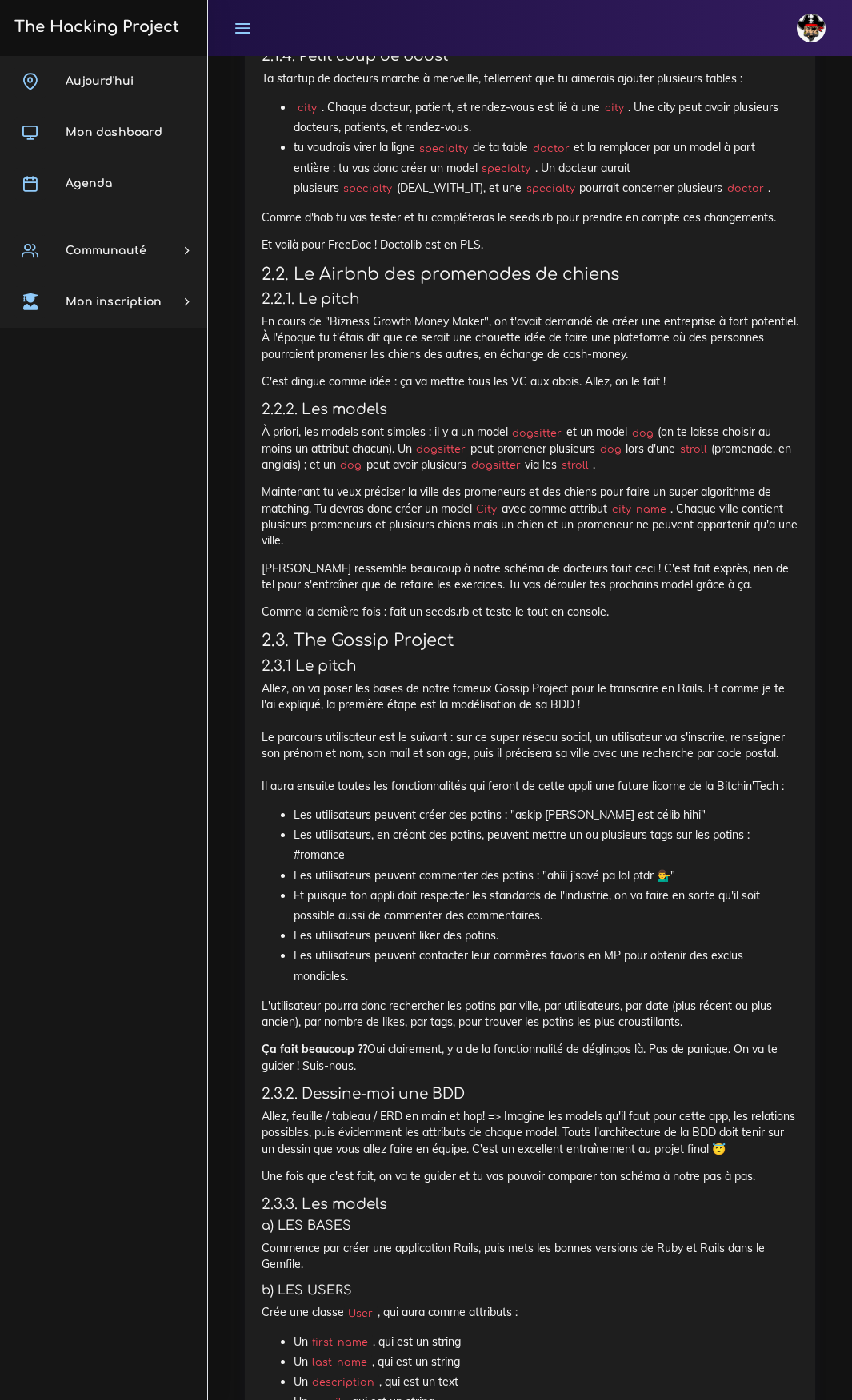
scroll to position [2000, 0]
